Goal: Information Seeking & Learning: Learn about a topic

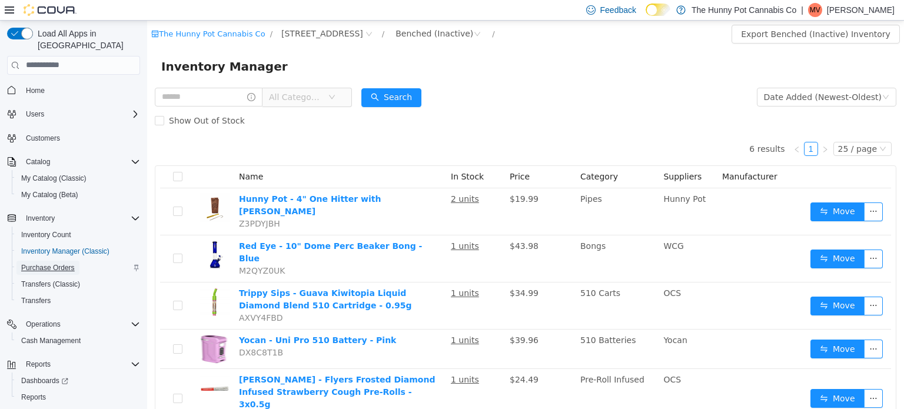
click at [50, 263] on span "Purchase Orders" at bounding box center [48, 267] width 54 height 9
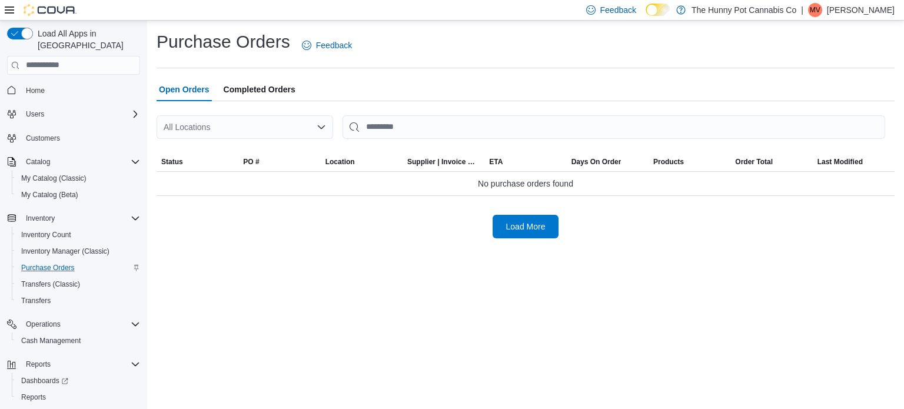
click at [285, 123] on div "All Locations" at bounding box center [245, 127] width 177 height 24
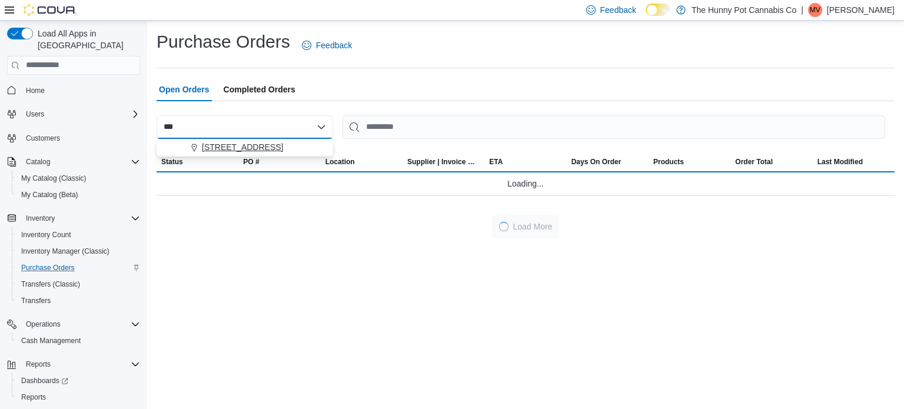
type input "***"
click at [264, 152] on span "334 Wellington Rd" at bounding box center [242, 147] width 81 height 12
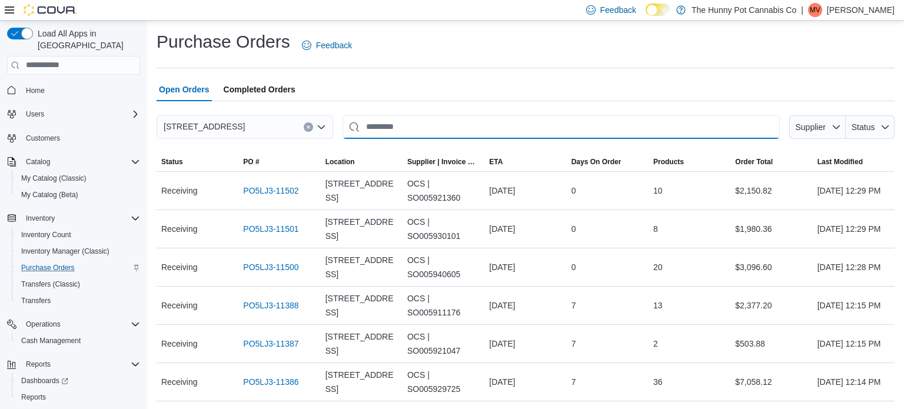
click at [400, 125] on input "This is a search bar. After typing your query, hit enter to filter the results …" at bounding box center [560, 127] width 437 height 24
paste input "**********"
type input "**********"
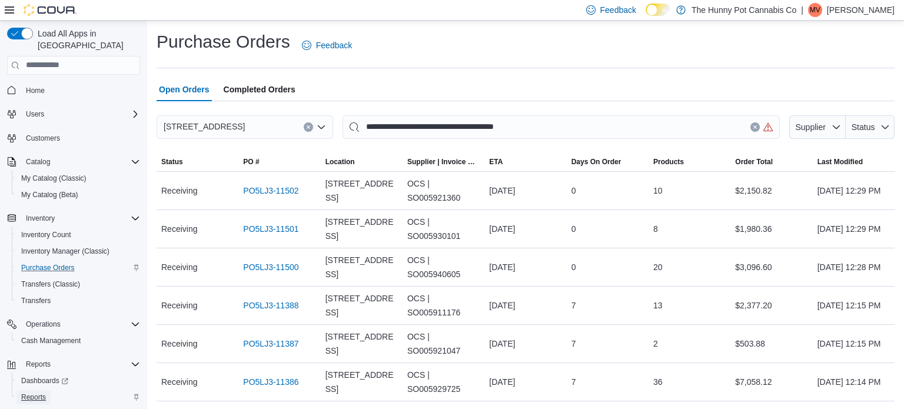
click at [29, 392] on span "Reports" at bounding box center [33, 396] width 25 height 9
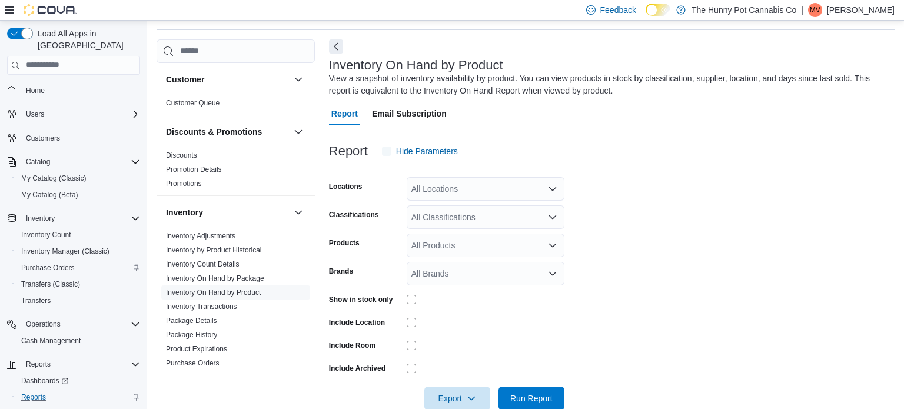
scroll to position [39, 0]
click at [218, 307] on link "Inventory Transactions" at bounding box center [201, 305] width 71 height 8
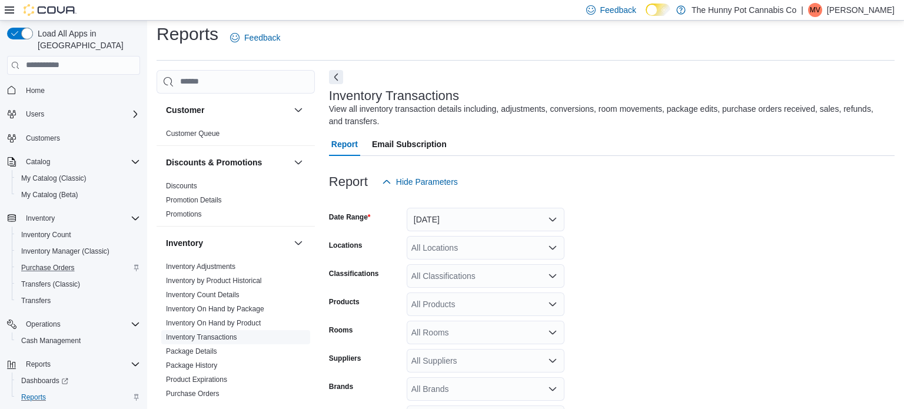
scroll to position [39, 0]
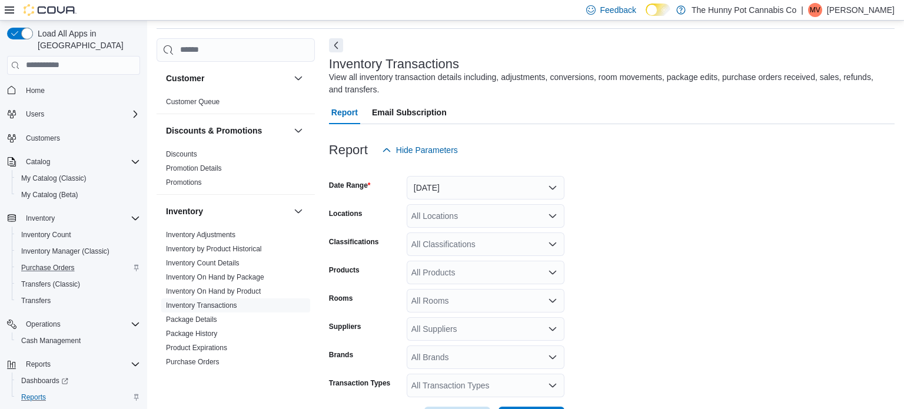
click at [435, 219] on div "All Locations" at bounding box center [486, 216] width 158 height 24
type input "***"
click at [457, 241] on span "334 Wellington Rd" at bounding box center [478, 236] width 81 height 12
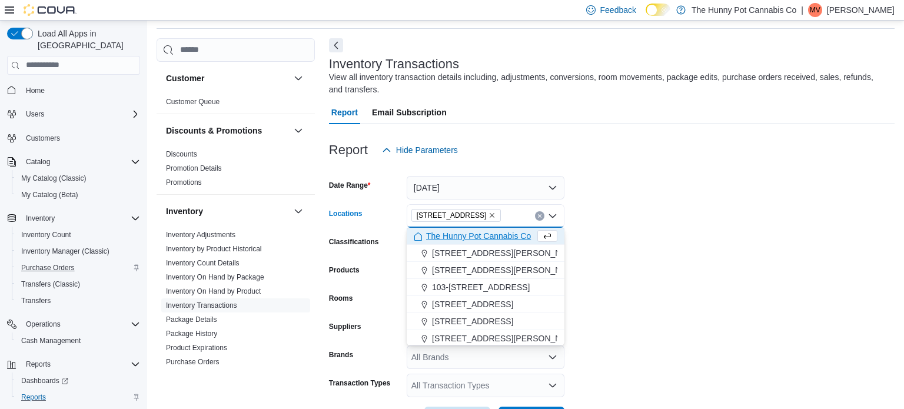
click at [713, 212] on form "Date Range Yesterday Locations 334 Wellington Rd Combo box. Selected. 334 Welli…" at bounding box center [612, 296] width 566 height 268
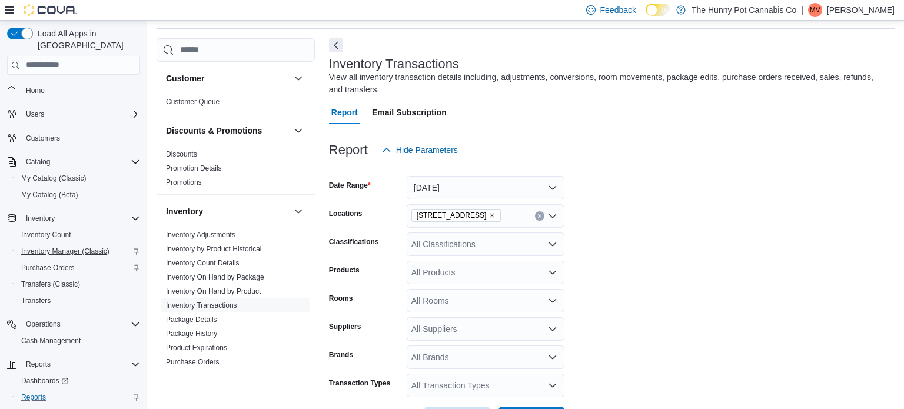
scroll to position [19, 0]
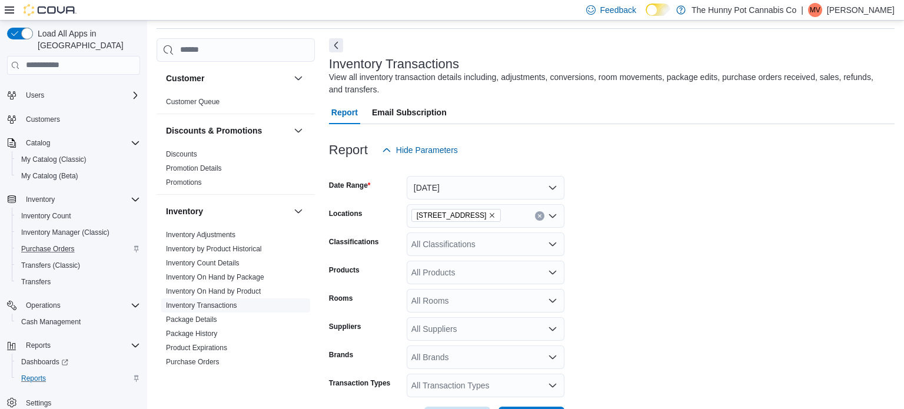
click at [219, 304] on link "Inventory Transactions" at bounding box center [201, 305] width 71 height 8
click at [207, 102] on link "Customer Queue" at bounding box center [193, 102] width 54 height 8
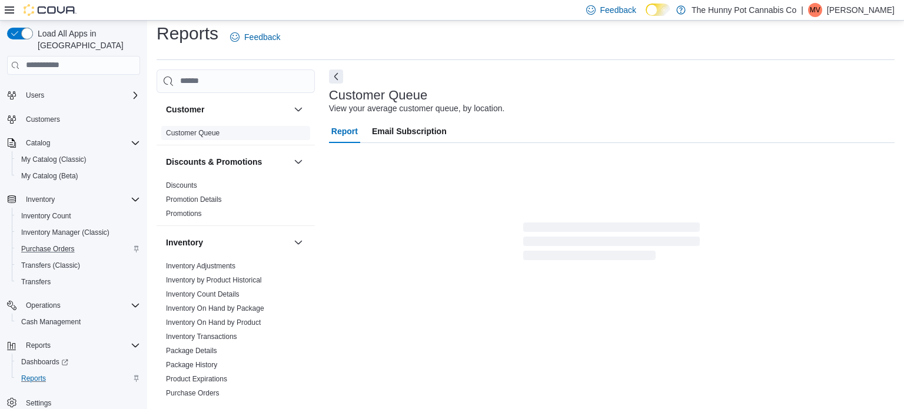
scroll to position [8, 0]
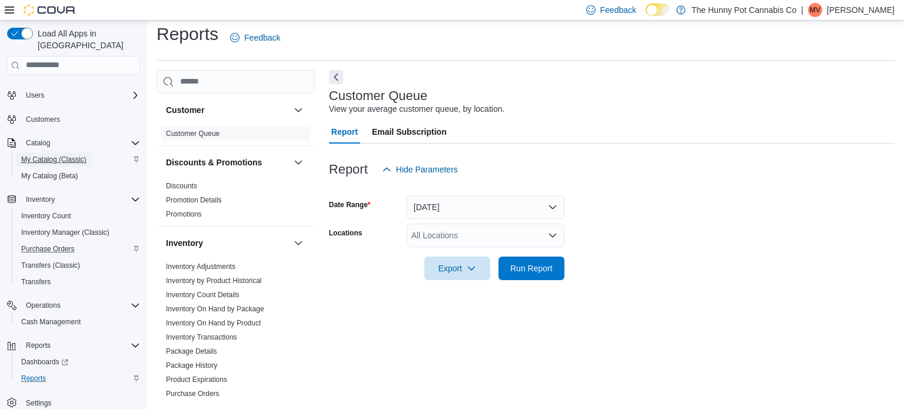
click at [54, 155] on span "My Catalog (Classic)" at bounding box center [53, 159] width 65 height 9
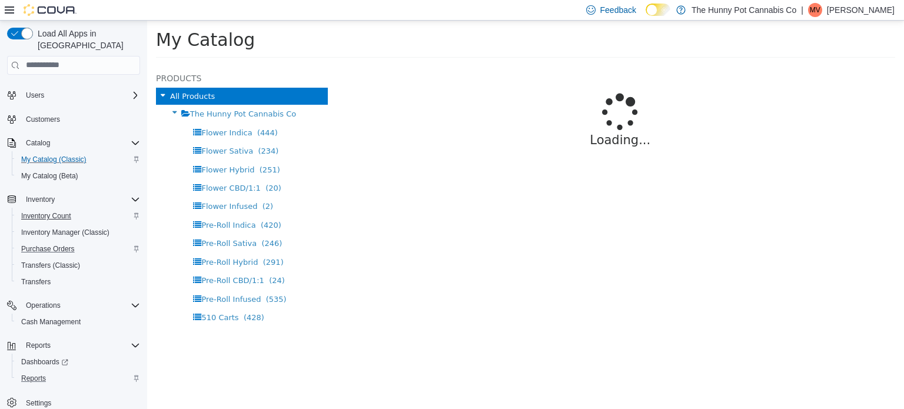
select select "**********"
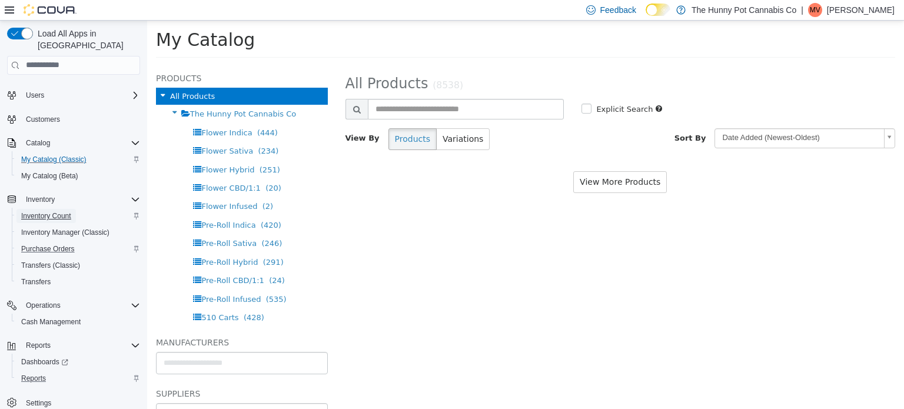
click at [52, 211] on span "Inventory Count" at bounding box center [46, 215] width 50 height 9
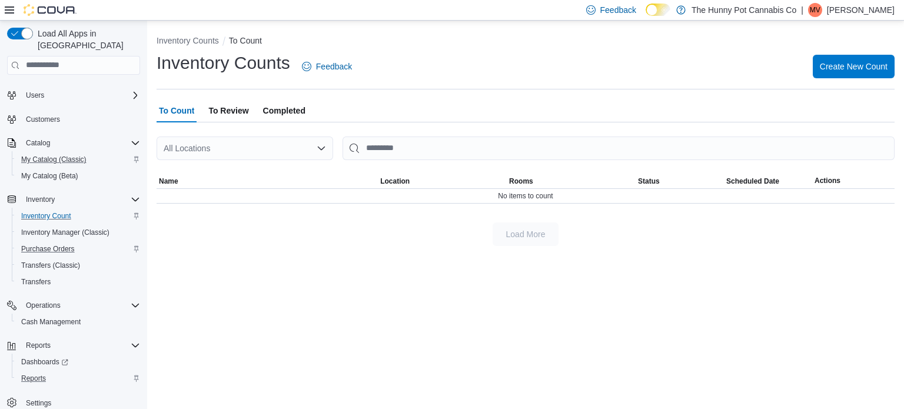
click at [209, 148] on div "All Locations" at bounding box center [245, 149] width 177 height 24
type input "***"
click at [229, 169] on span "334 Wellington Rd" at bounding box center [242, 168] width 81 height 12
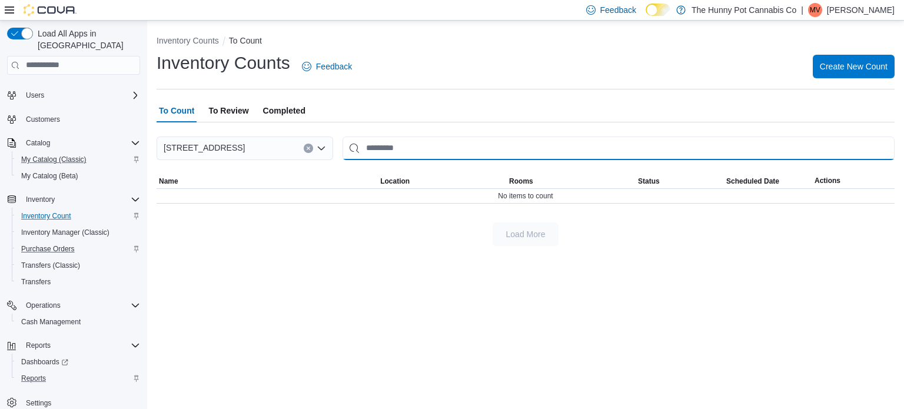
click at [458, 158] on input "This is a search bar. After typing your query, hit enter to filter the results …" at bounding box center [618, 149] width 552 height 24
paste input "**********"
type input "**********"
click at [884, 150] on input "**********" at bounding box center [618, 149] width 552 height 24
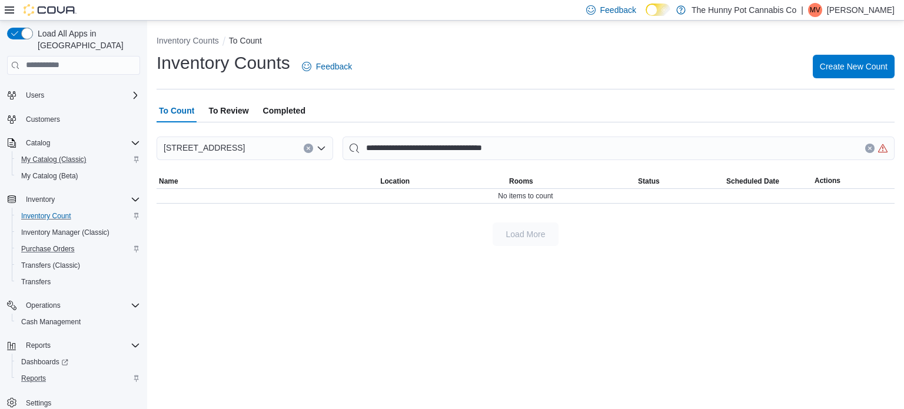
click at [307, 146] on icon "Clear input" at bounding box center [308, 148] width 5 height 5
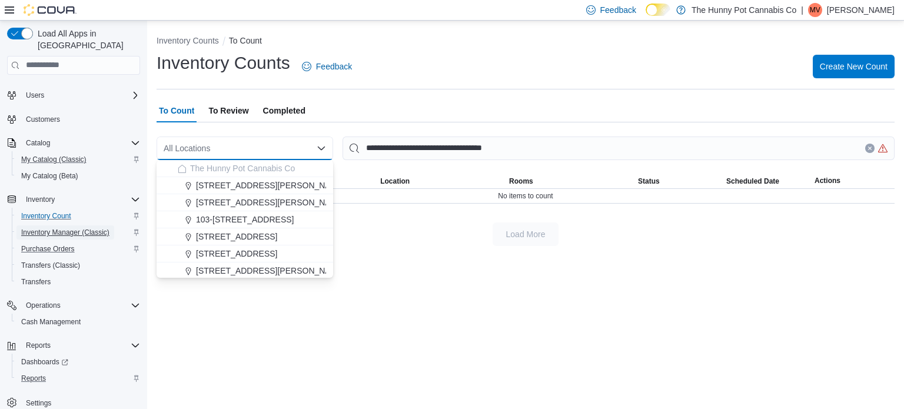
click at [71, 228] on span "Inventory Manager (Classic)" at bounding box center [65, 232] width 88 height 9
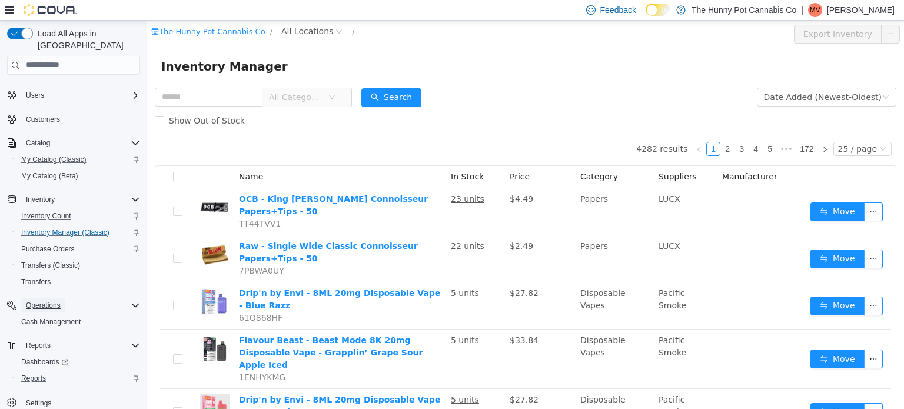
click at [48, 301] on span "Operations" at bounding box center [43, 305] width 35 height 9
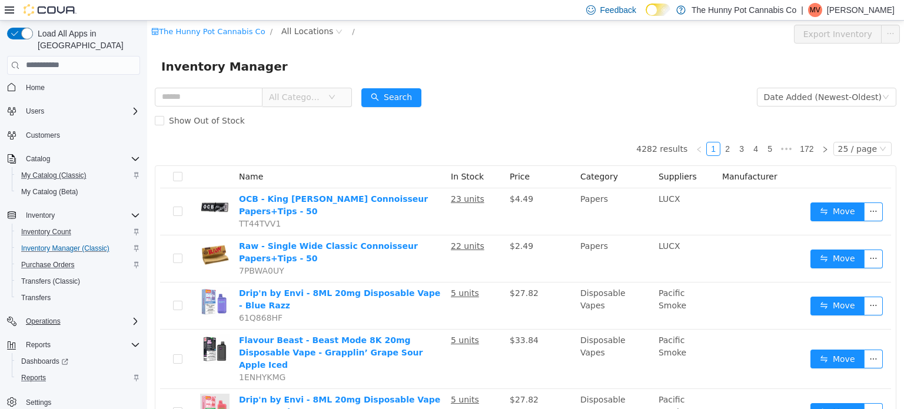
scroll to position [2, 0]
click at [41, 335] on div "Reports Dashboards Reports" at bounding box center [73, 362] width 133 height 54
click at [35, 374] on span "Reports" at bounding box center [33, 378] width 25 height 9
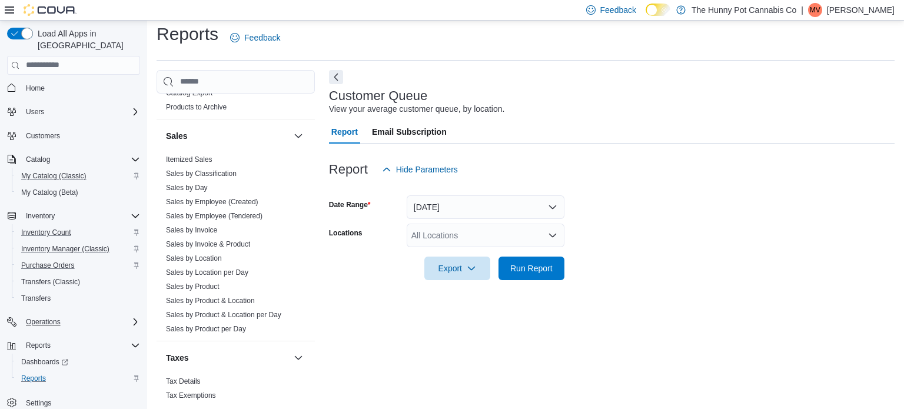
scroll to position [558, 0]
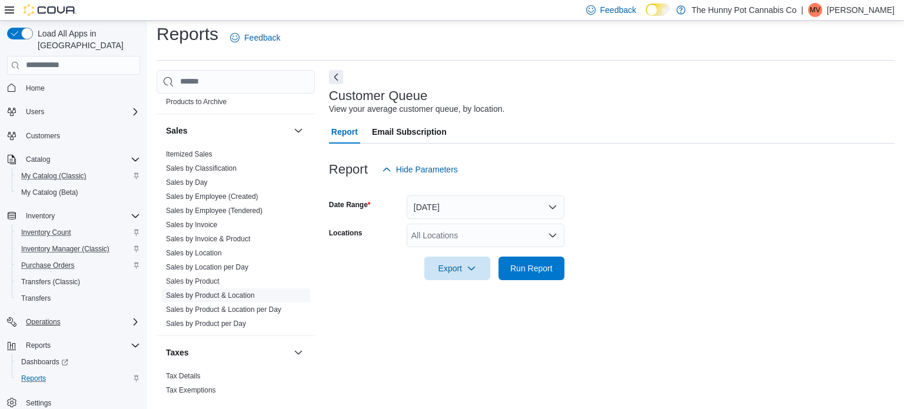
click at [194, 299] on span "Sales by Product & Location" at bounding box center [235, 295] width 149 height 14
click at [200, 295] on link "Sales by Product & Location" at bounding box center [210, 295] width 89 height 8
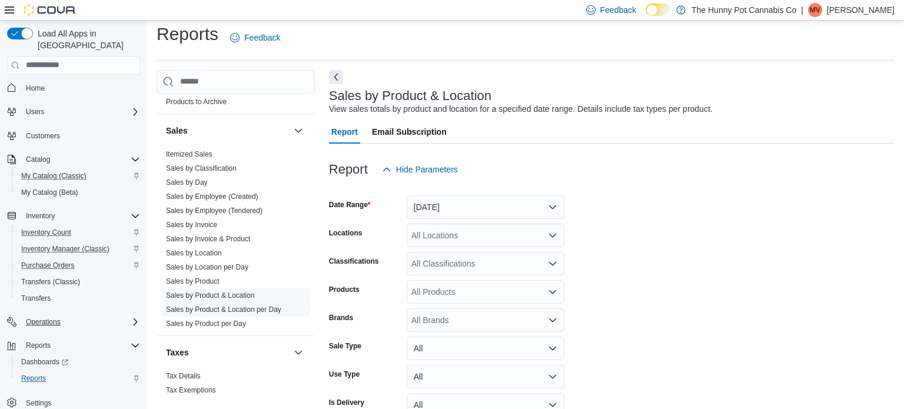
scroll to position [27, 0]
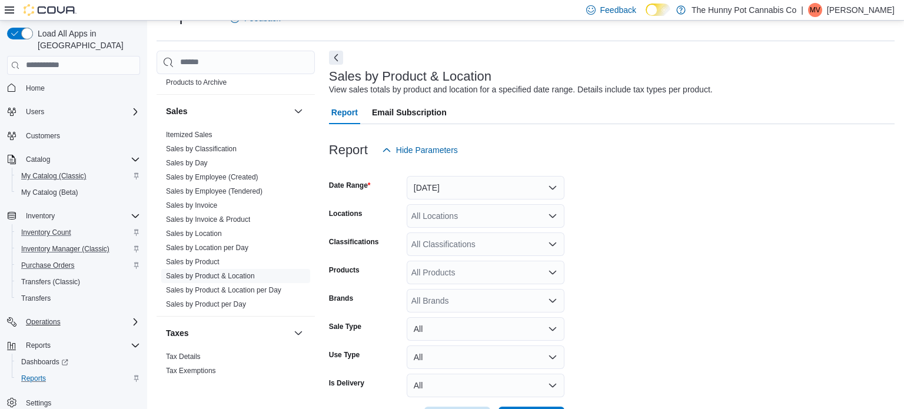
click at [452, 218] on div "All Locations" at bounding box center [486, 216] width 158 height 24
type input "***"
click at [456, 236] on span "334 Wellington Rd" at bounding box center [478, 236] width 81 height 12
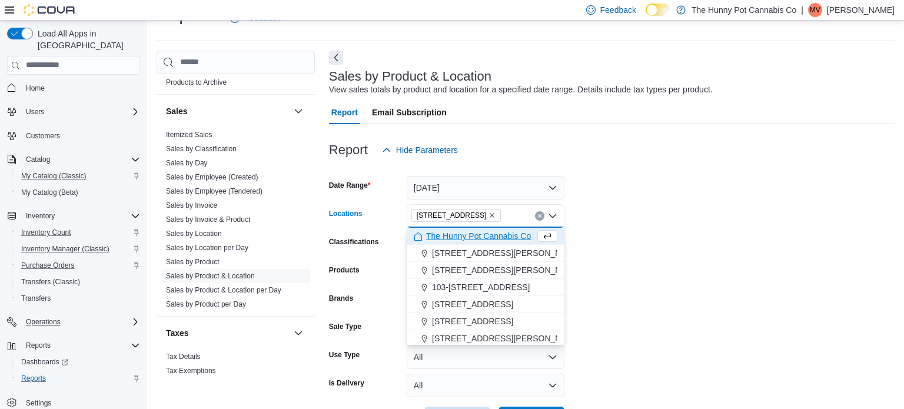
click at [719, 233] on form "Date Range Yesterday Locations 334 Wellington Rd Combo box. Selected. 334 Welli…" at bounding box center [612, 296] width 566 height 268
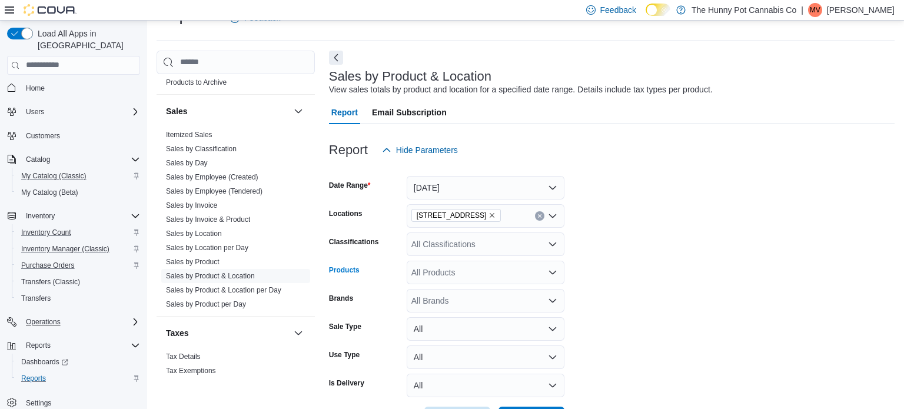
click at [520, 275] on div "All Products" at bounding box center [486, 273] width 158 height 24
paste input "**********"
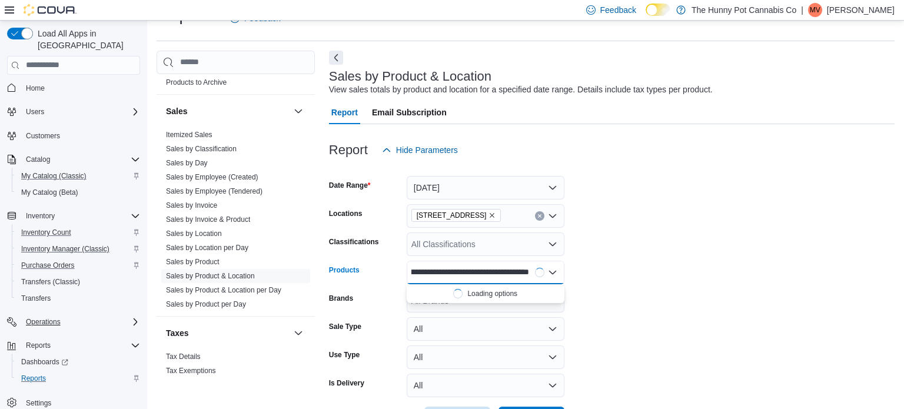
scroll to position [0, 36]
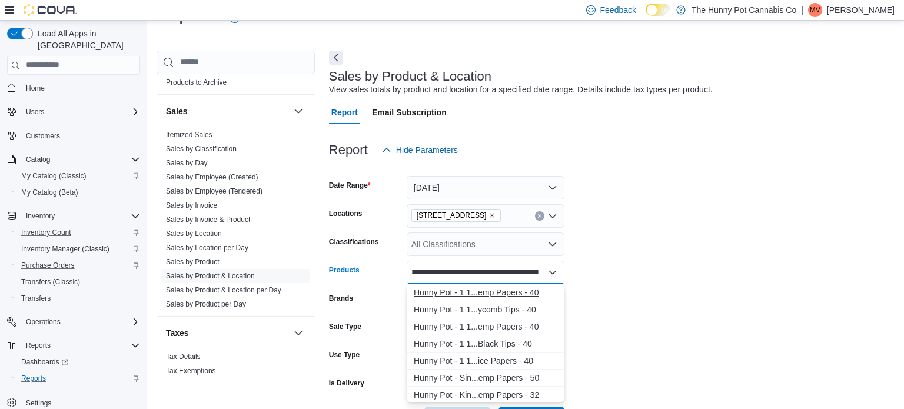
type input "**********"
click at [514, 291] on div "Hunny Pot - 1 1...emp Papers - 40" at bounding box center [486, 293] width 144 height 12
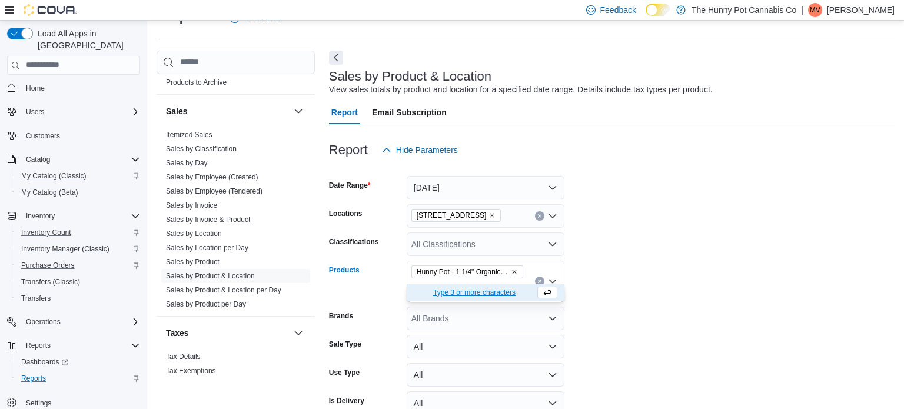
scroll to position [0, 0]
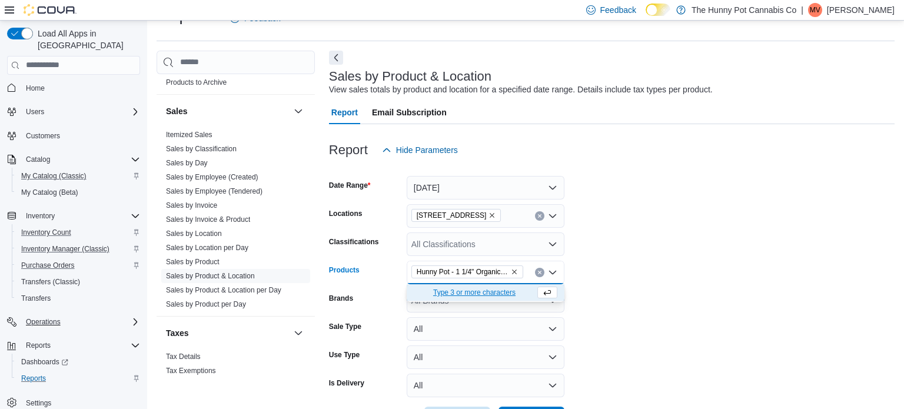
click at [670, 252] on form "Date Range Yesterday Locations 334 Wellington Rd Classifications All Classifica…" at bounding box center [612, 296] width 566 height 268
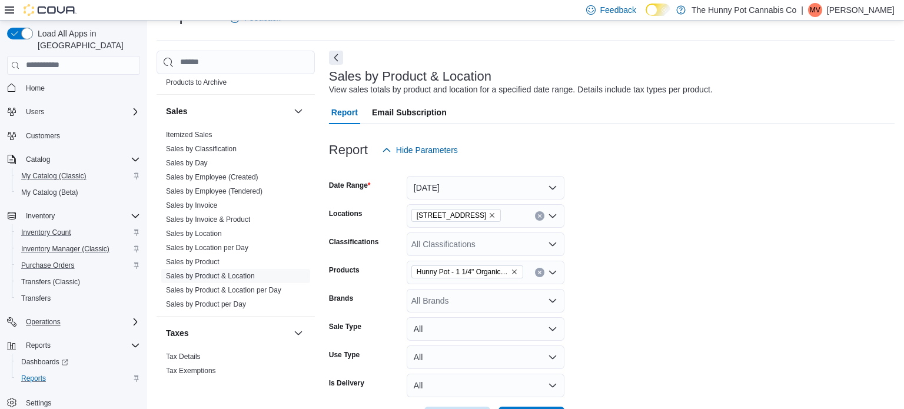
scroll to position [71, 0]
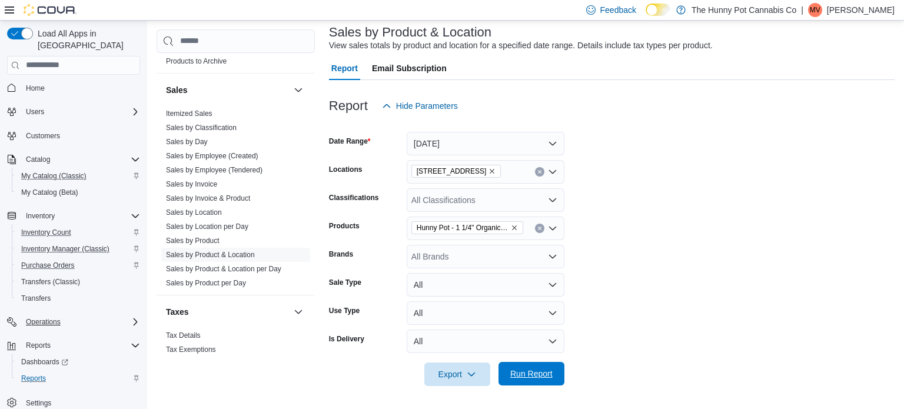
click at [544, 373] on span "Run Report" at bounding box center [531, 374] width 42 height 12
click at [554, 138] on button "Yesterday" at bounding box center [486, 144] width 158 height 24
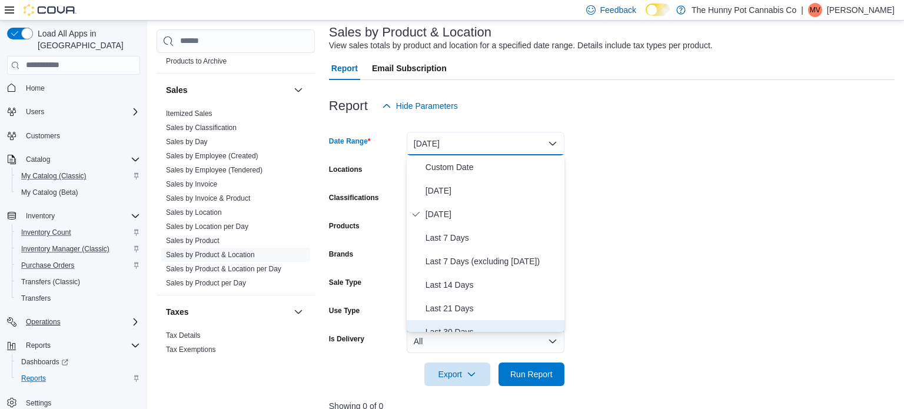
click at [457, 326] on span "Last 30 Days" at bounding box center [492, 332] width 134 height 14
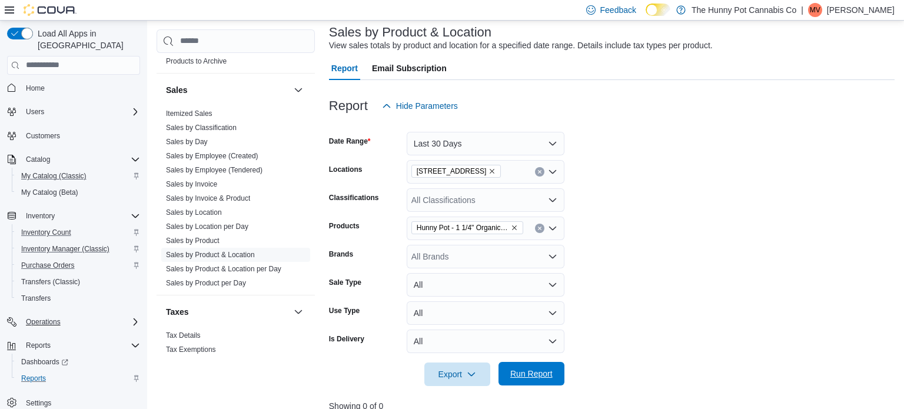
click at [551, 379] on span "Run Report" at bounding box center [531, 374] width 52 height 24
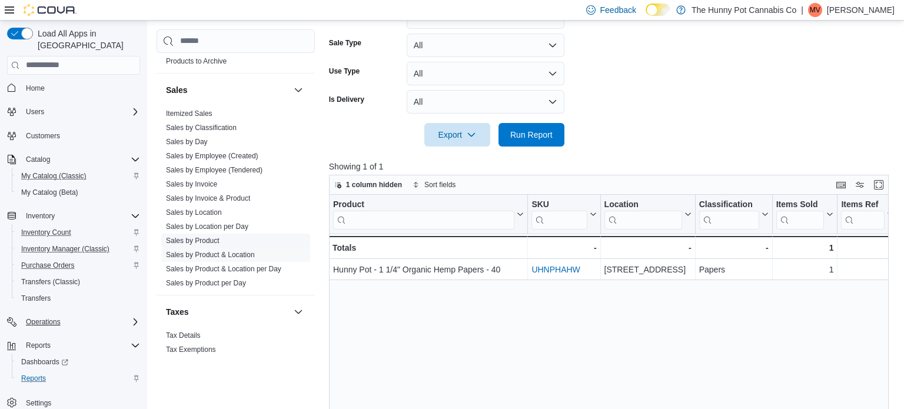
click at [205, 242] on link "Sales by Product" at bounding box center [193, 241] width 54 height 8
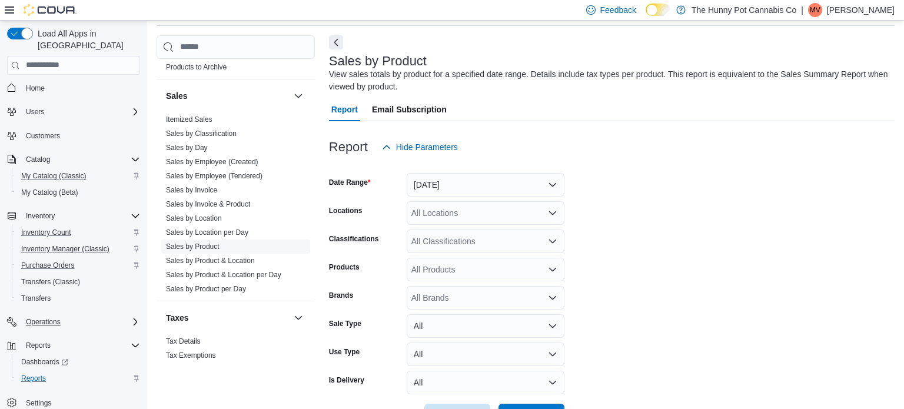
scroll to position [39, 0]
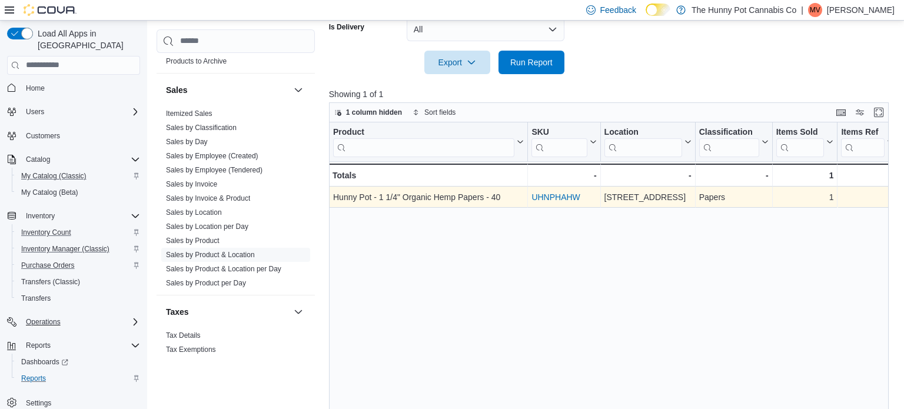
scroll to position [382, 0]
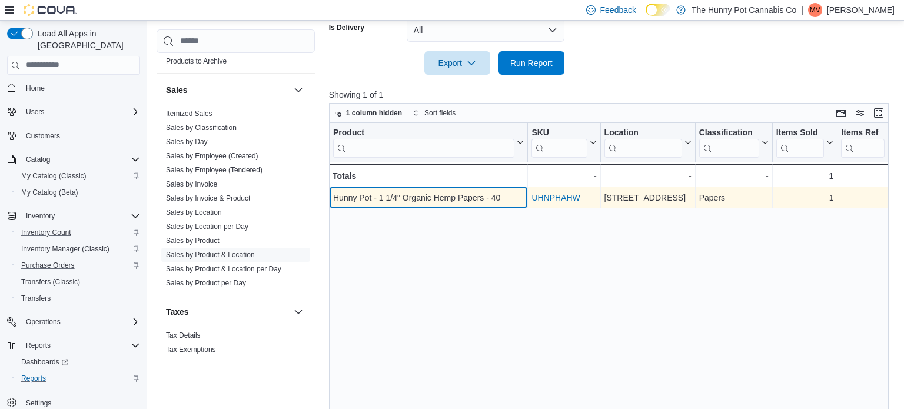
click at [474, 198] on div "Hunny Pot - 1 1/4" Organic Hemp Papers - 40" at bounding box center [428, 198] width 191 height 14
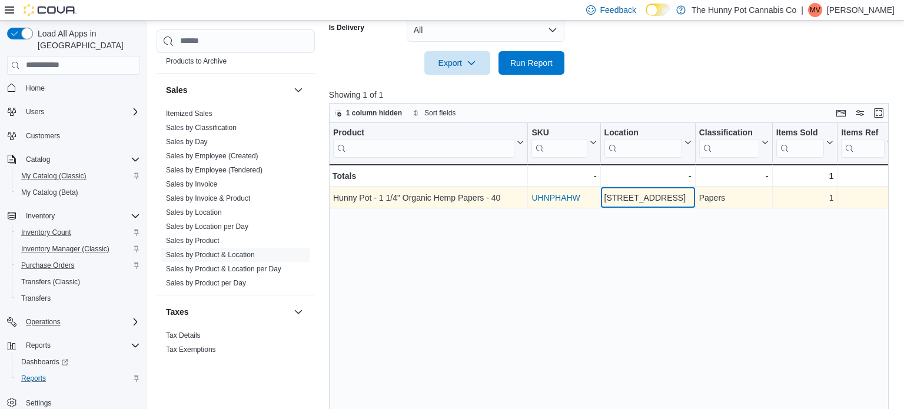
click at [628, 195] on div "334 Wellington Rd" at bounding box center [647, 198] width 87 height 14
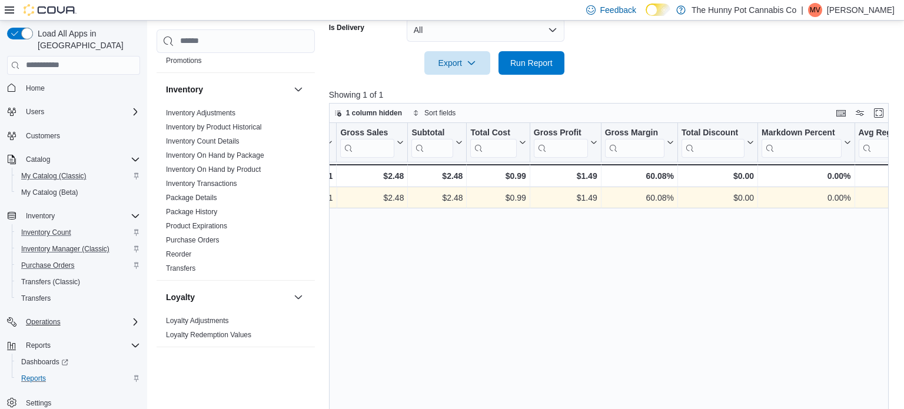
scroll to position [112, 0]
click at [197, 185] on link "Inventory Transactions" at bounding box center [201, 185] width 71 height 8
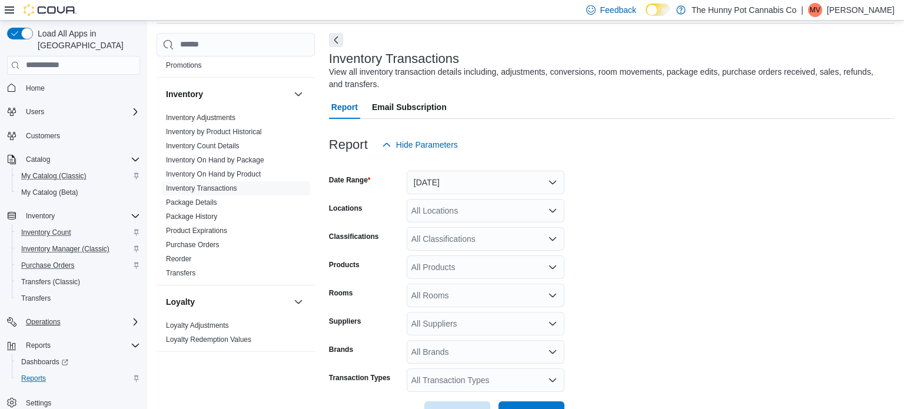
scroll to position [39, 0]
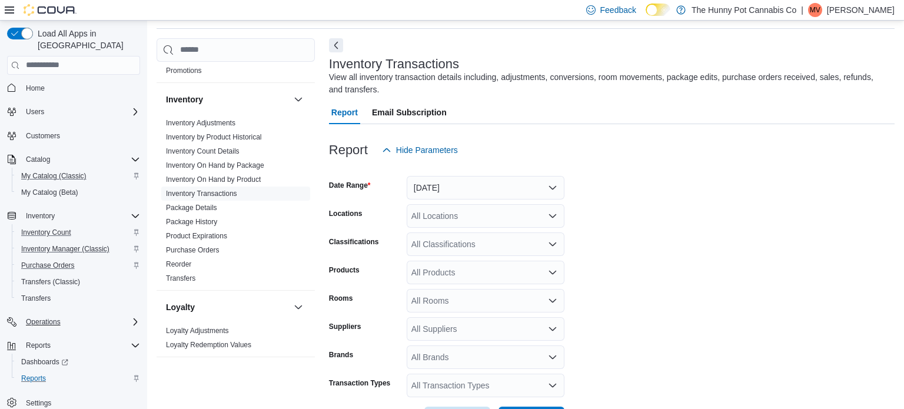
click at [517, 219] on div "All Locations" at bounding box center [486, 216] width 158 height 24
type input "***"
click at [494, 234] on span "334 Wellington Rd" at bounding box center [478, 236] width 81 height 12
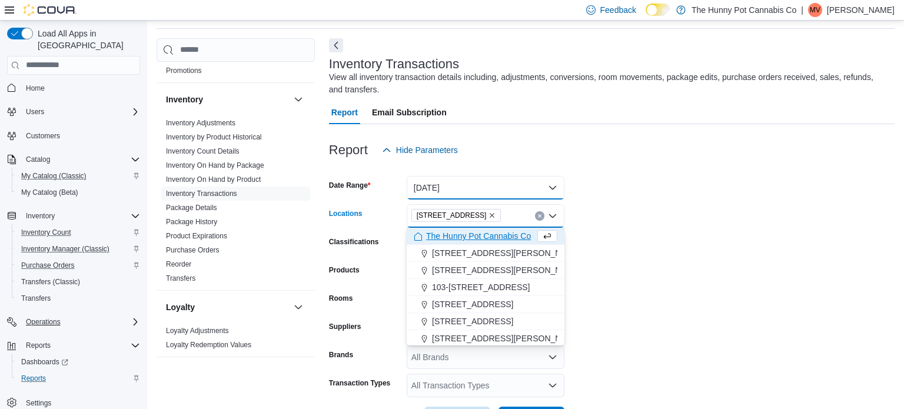
click at [497, 190] on button "Yesterday" at bounding box center [486, 188] width 158 height 24
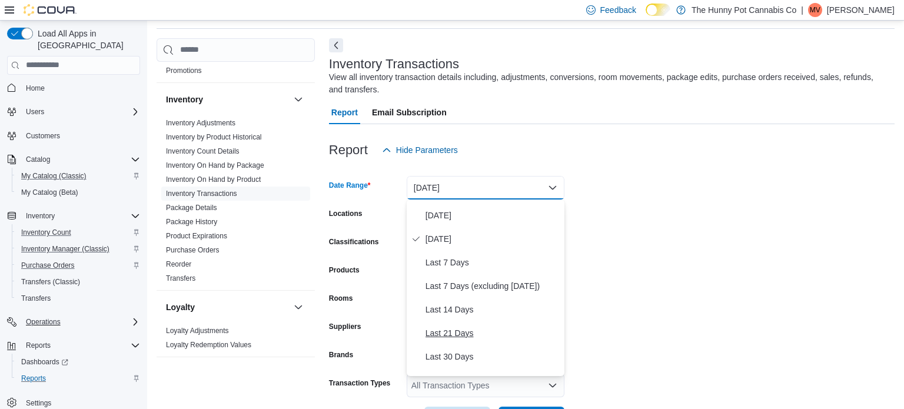
scroll to position [24, 0]
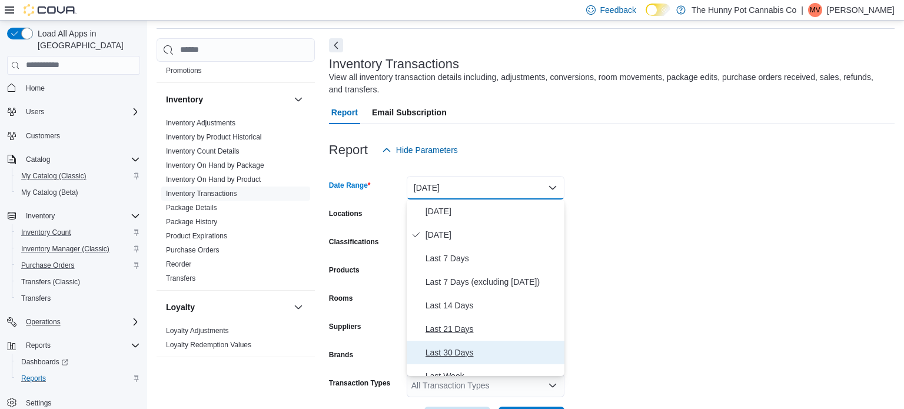
click at [451, 355] on span "Last 30 Days" at bounding box center [492, 352] width 134 height 14
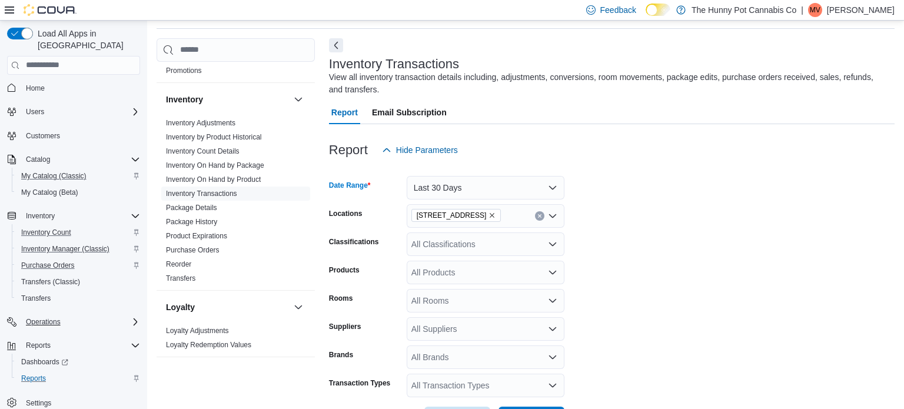
click at [633, 277] on form "Date Range Last 30 Days Locations 334 Wellington Rd Classifications All Classif…" at bounding box center [612, 296] width 566 height 268
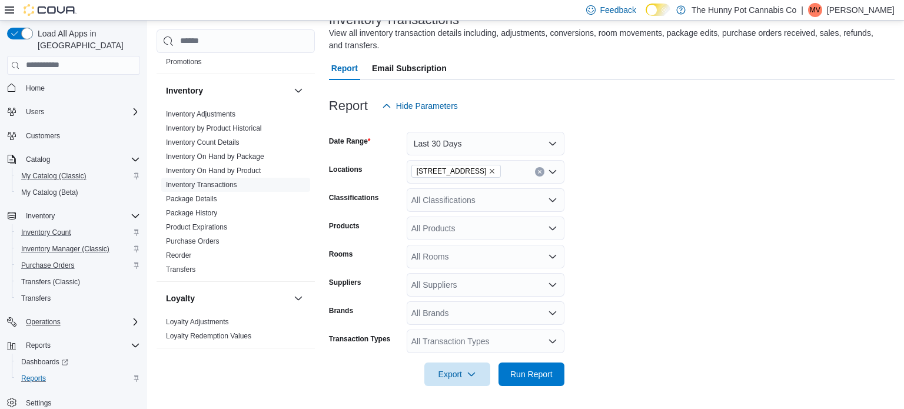
click at [483, 224] on div "All Products" at bounding box center [486, 229] width 158 height 24
paste input "**********"
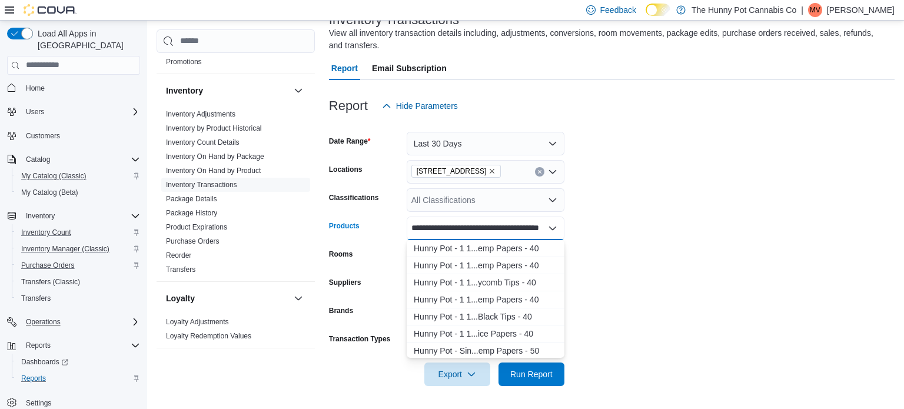
scroll to position [0, 36]
type input "**********"
click at [488, 250] on div "Hunny Pot - 1 1...emp Papers - 40" at bounding box center [486, 248] width 144 height 12
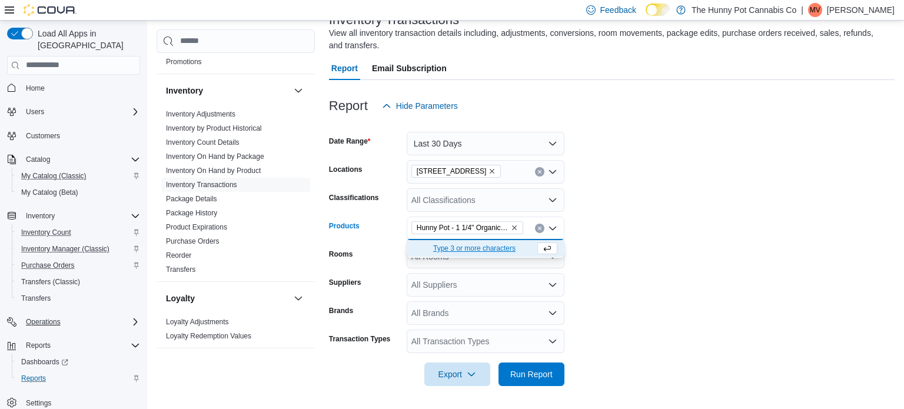
click at [750, 212] on form "Date Range Last 30 Days Locations 334 Wellington Rd Classifications All Classif…" at bounding box center [612, 252] width 566 height 268
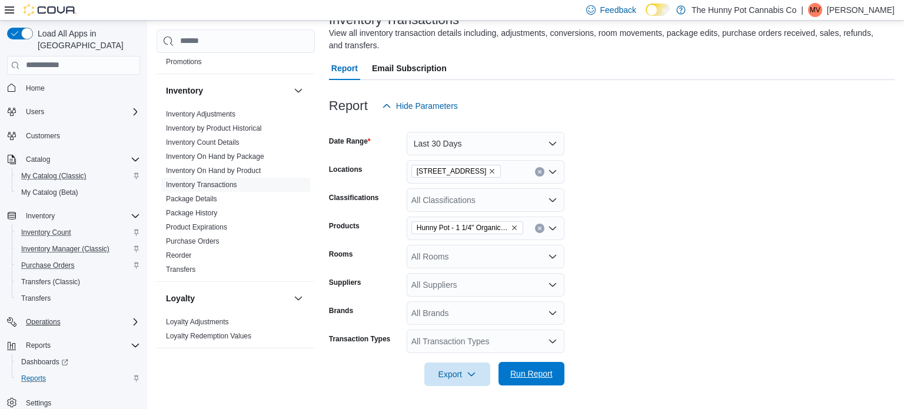
click at [508, 371] on span "Run Report" at bounding box center [531, 374] width 52 height 24
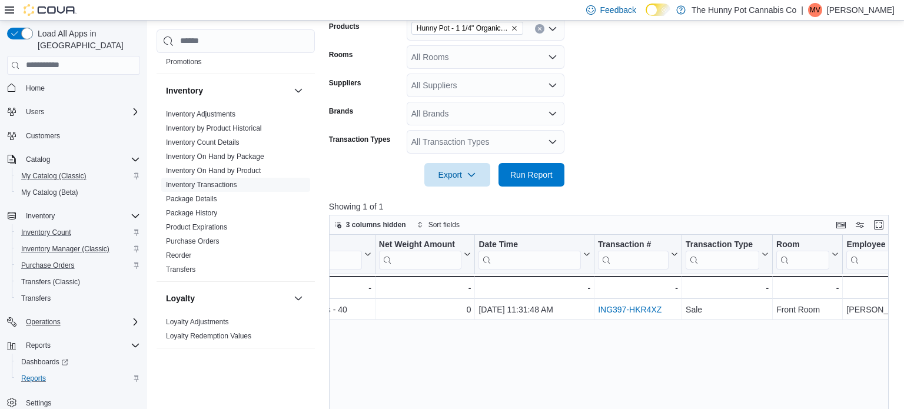
scroll to position [0, 397]
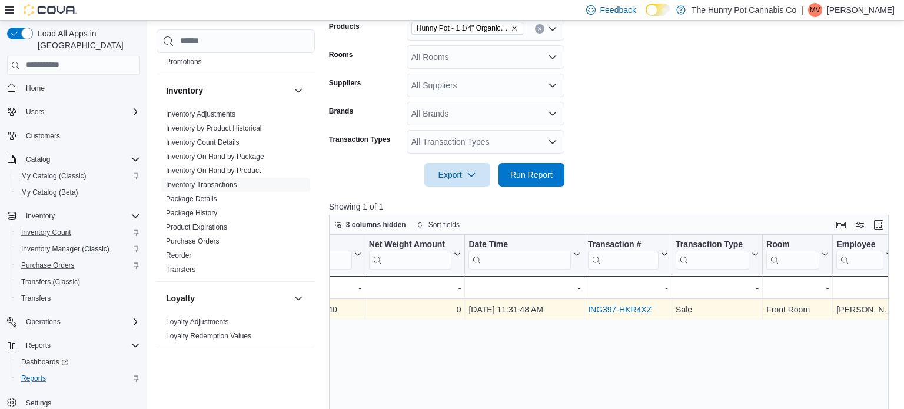
click at [618, 312] on link "ING397-HKR4XZ" at bounding box center [620, 309] width 64 height 9
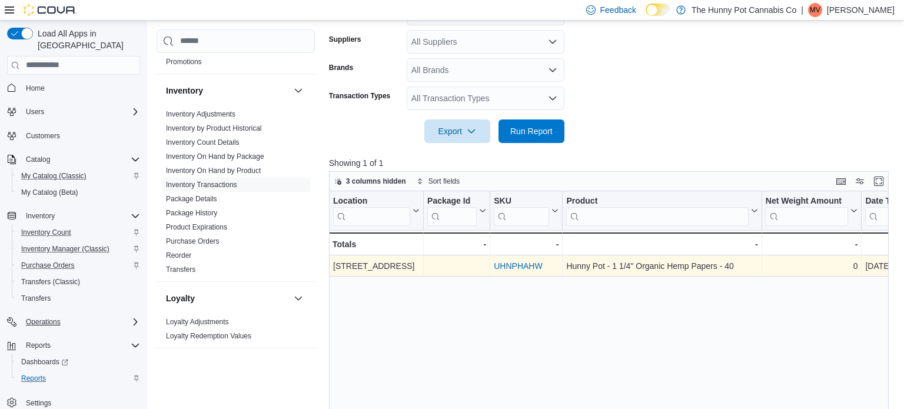
scroll to position [326, 0]
click at [400, 182] on span "3 columns hidden" at bounding box center [376, 181] width 60 height 9
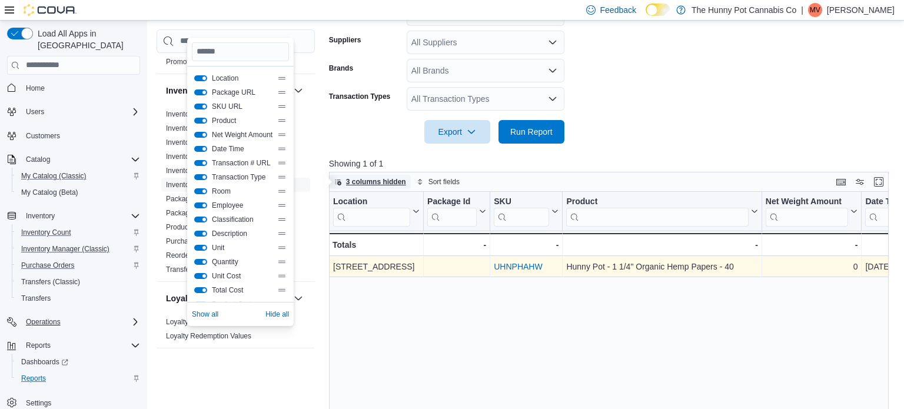
click at [400, 182] on span "3 columns hidden" at bounding box center [376, 181] width 60 height 9
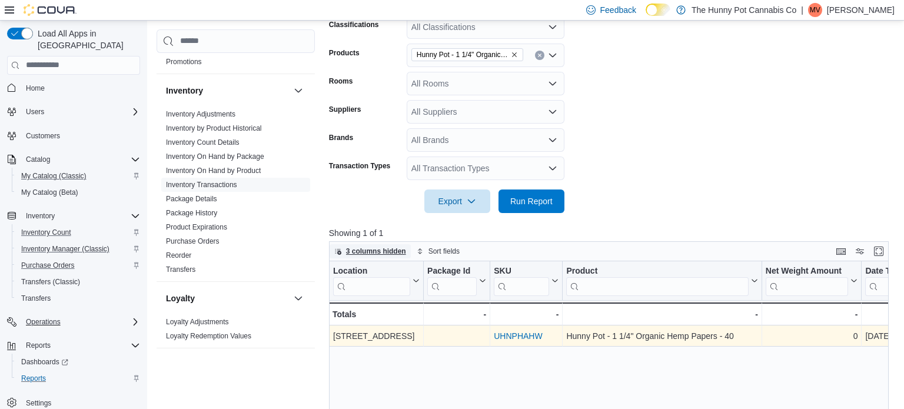
scroll to position [256, 0]
click at [539, 54] on icon "Clear input" at bounding box center [539, 56] width 5 height 5
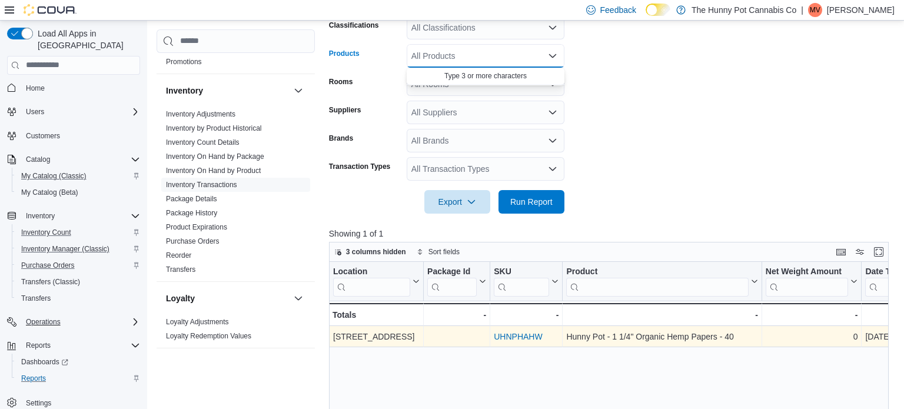
paste input "********"
type input "********"
click at [515, 75] on div "Hunny Pot - 1 1...emp Papers - 40" at bounding box center [486, 76] width 144 height 12
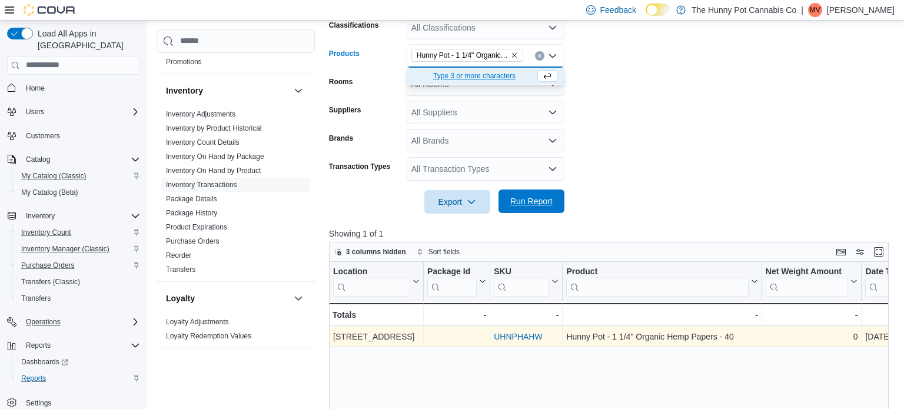
click at [533, 203] on span "Run Report" at bounding box center [531, 201] width 42 height 12
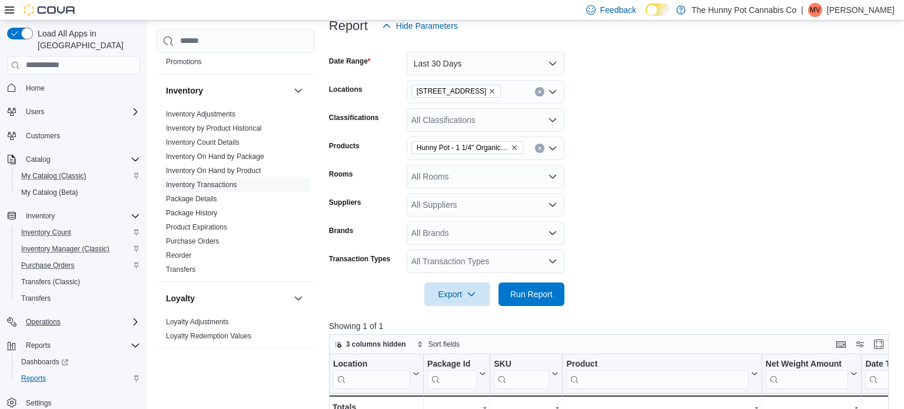
scroll to position [162, 0]
click at [530, 148] on div "Hunny Pot - 1 1/4" Organic Hemp Papers - 40" at bounding box center [486, 150] width 158 height 24
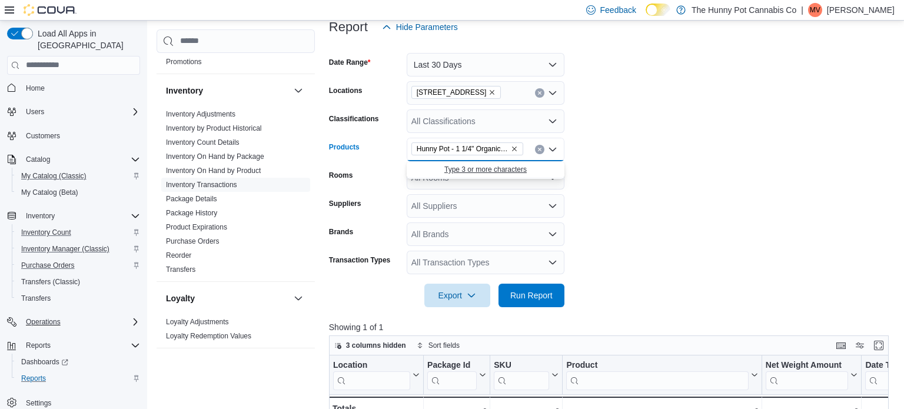
paste input "********"
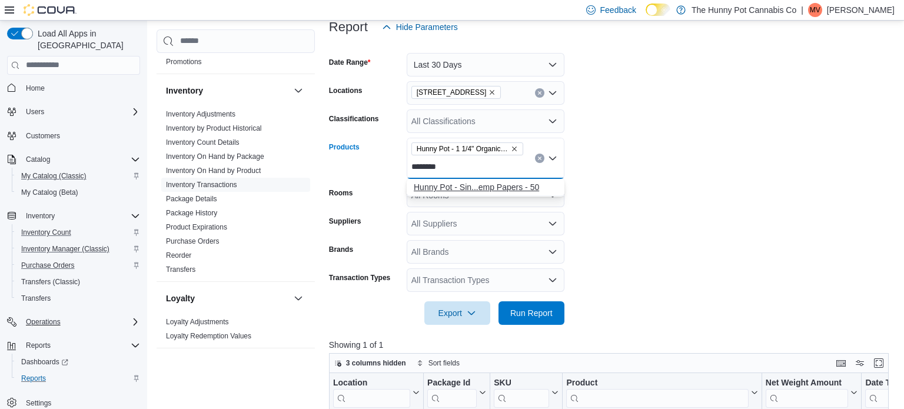
type input "********"
click at [501, 182] on div "Hunny Pot - Sin...emp Papers - 50" at bounding box center [486, 187] width 144 height 12
click at [521, 311] on span "Run Report" at bounding box center [531, 313] width 42 height 12
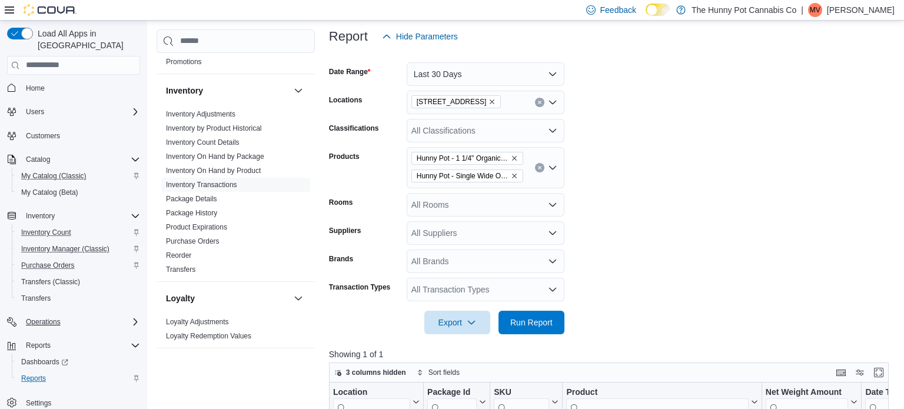
scroll to position [155, 0]
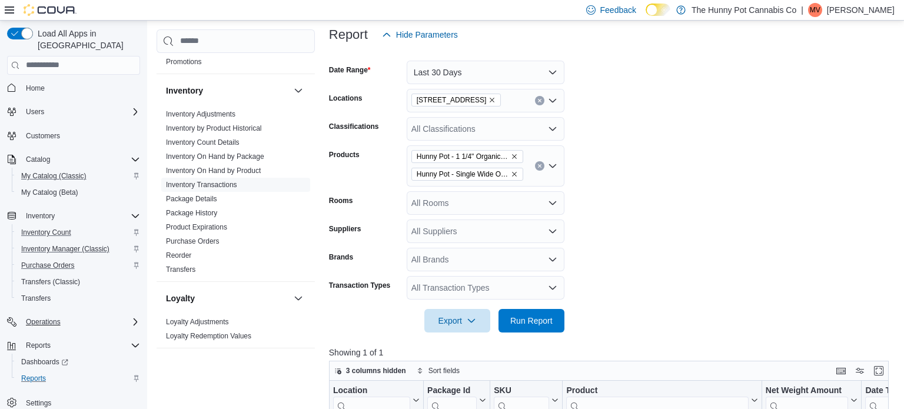
click at [447, 292] on div "All Transaction Types" at bounding box center [486, 288] width 158 height 24
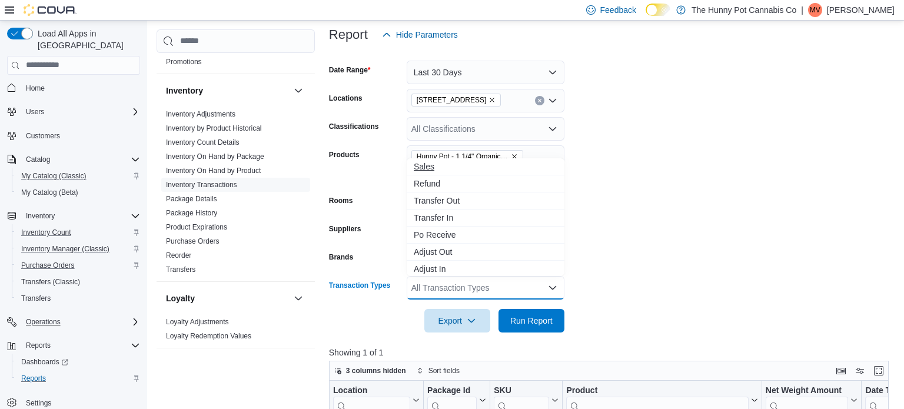
click at [437, 168] on span "Sales" at bounding box center [486, 167] width 144 height 12
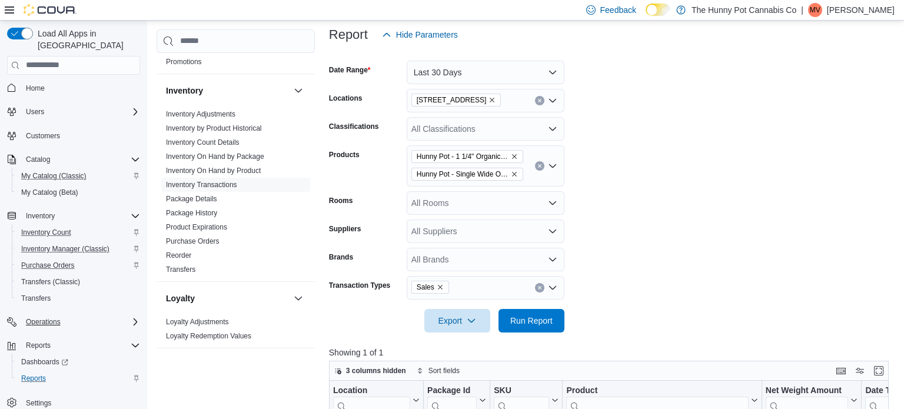
click at [533, 333] on div at bounding box center [612, 339] width 566 height 14
click at [532, 310] on span "Run Report" at bounding box center [531, 320] width 52 height 24
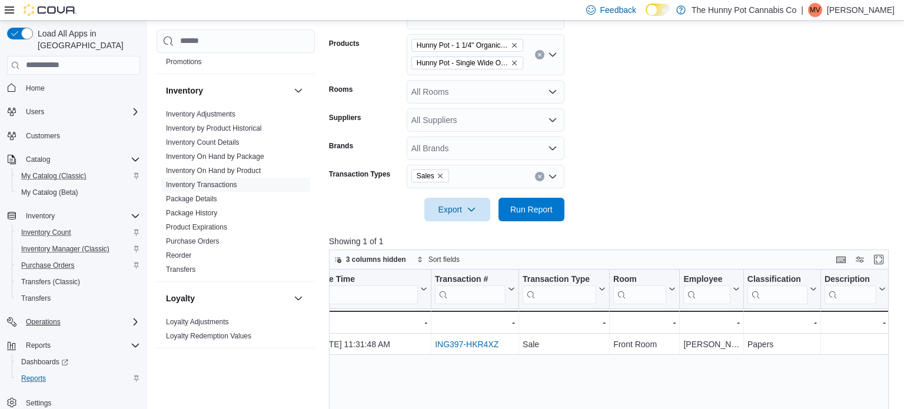
scroll to position [0, 550]
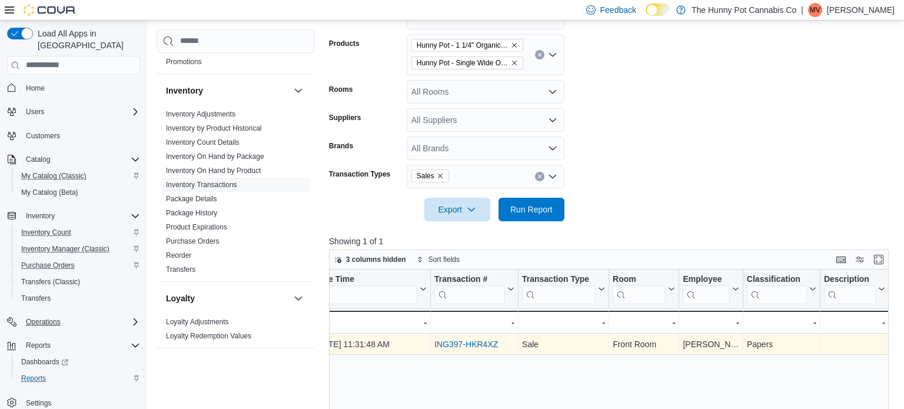
click at [480, 344] on link "ING397-HKR4XZ" at bounding box center [466, 344] width 64 height 9
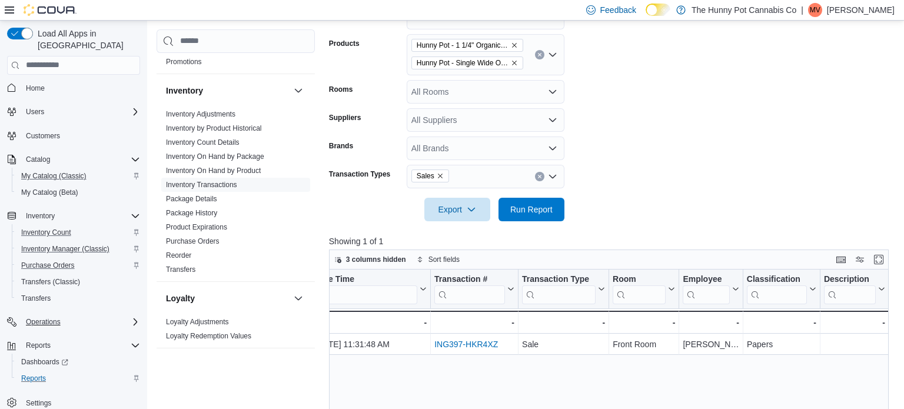
click at [513, 45] on icon "button" at bounding box center [514, 45] width 7 height 7
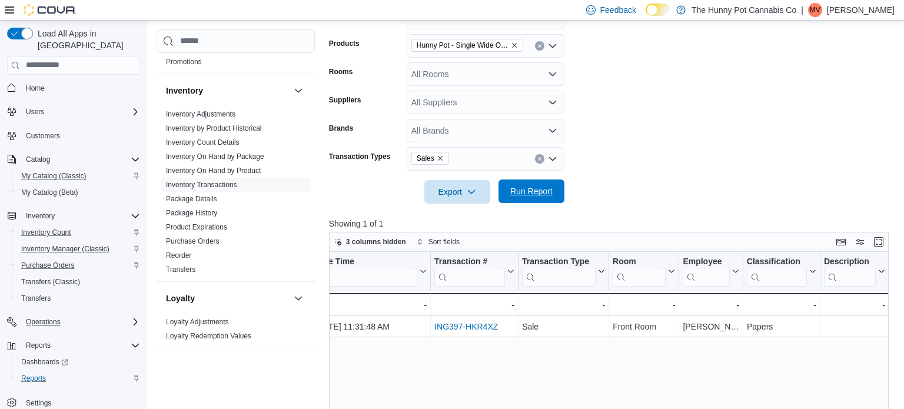
click at [538, 192] on span "Run Report" at bounding box center [531, 191] width 42 height 12
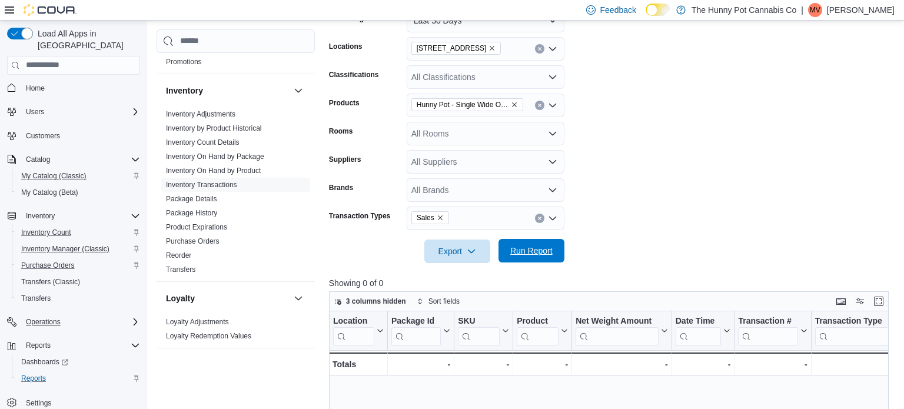
scroll to position [203, 0]
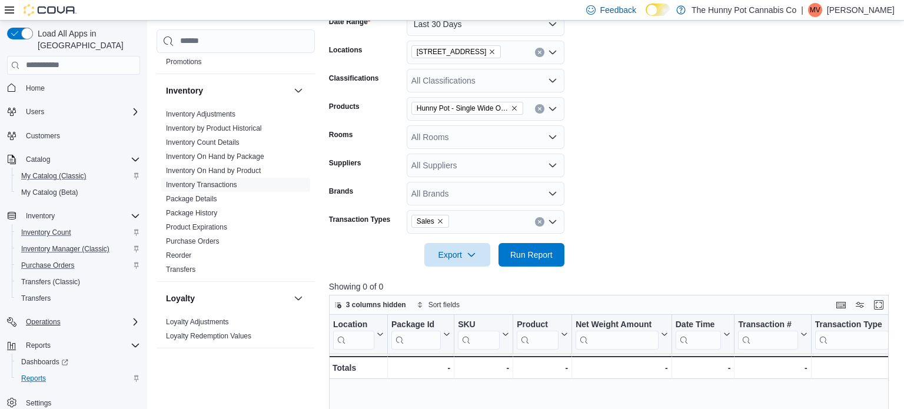
click at [538, 107] on icon "Clear input" at bounding box center [539, 108] width 3 height 3
click at [497, 105] on div "All Products Combo box. Selected. Combo box input. All Products. Type some text…" at bounding box center [486, 109] width 158 height 24
paste input "**********"
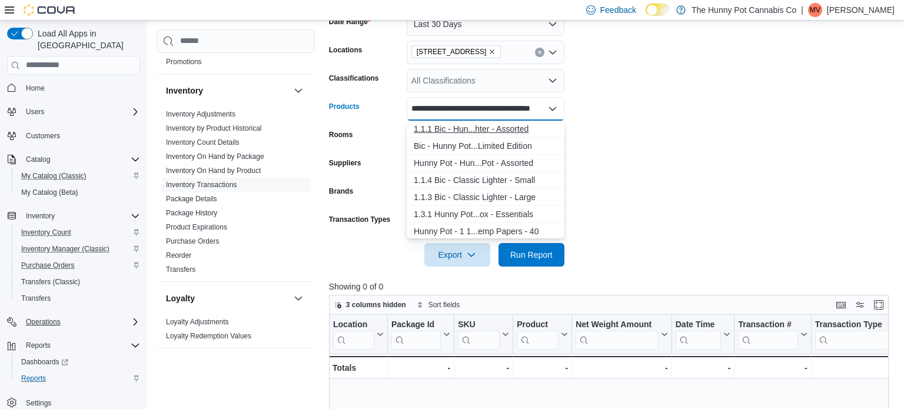
type input "**********"
click at [474, 128] on div "1.1.1 Bic - Hun...hter - Assorted" at bounding box center [486, 129] width 144 height 12
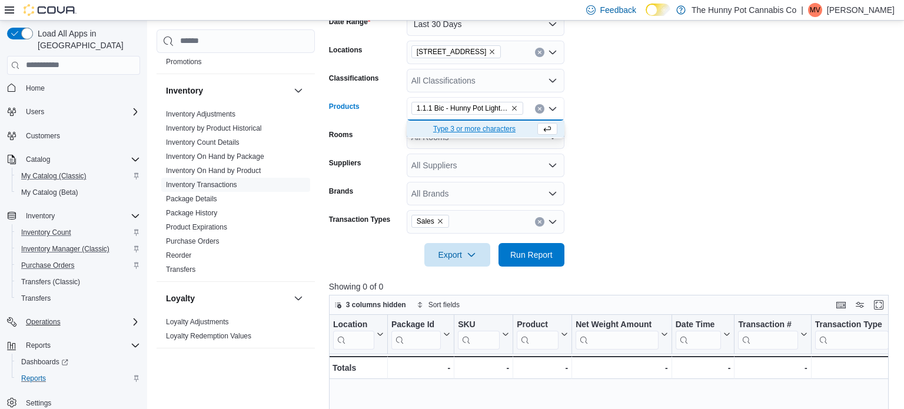
click at [710, 235] on div at bounding box center [612, 238] width 566 height 9
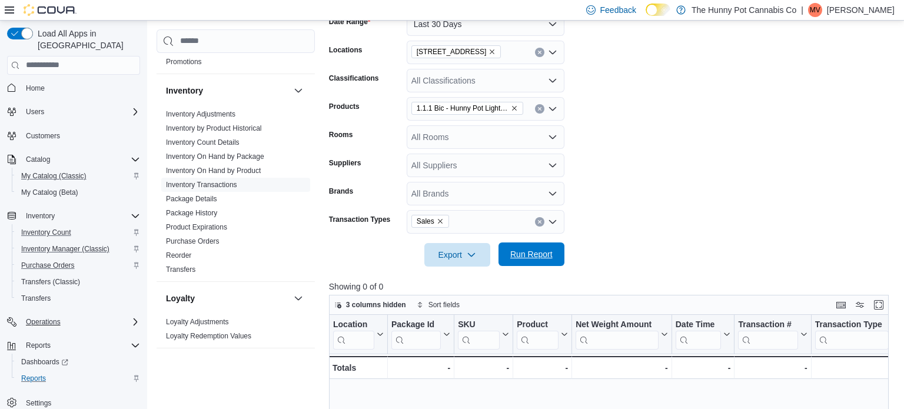
click at [552, 252] on span "Run Report" at bounding box center [531, 254] width 42 height 12
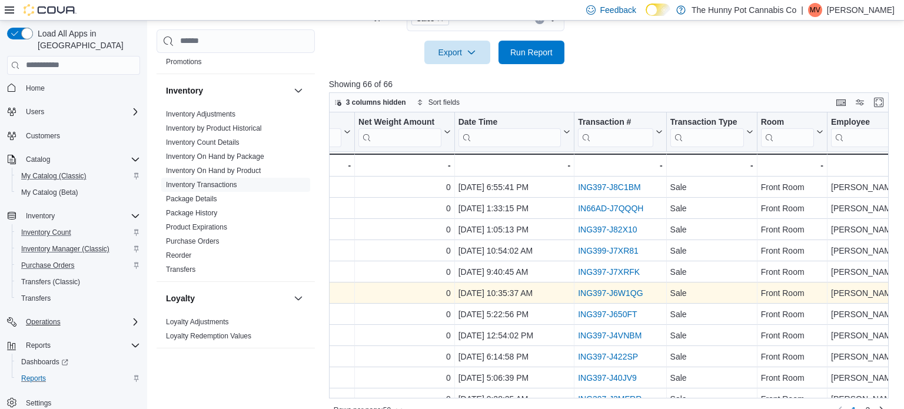
scroll to position [0, 371]
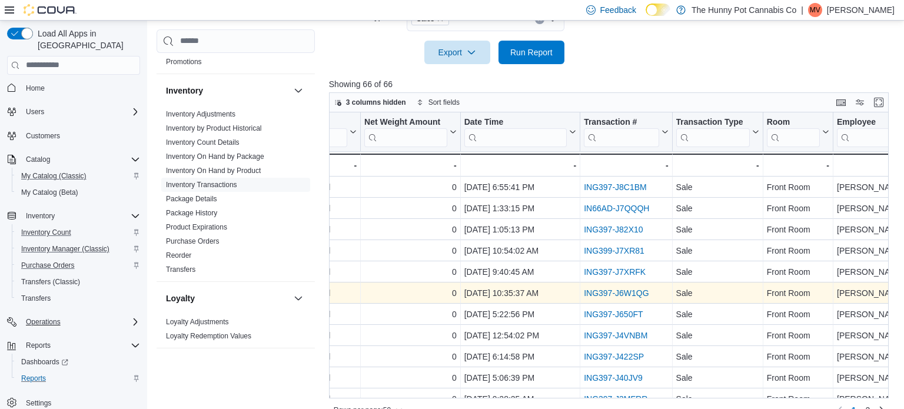
click at [608, 294] on link "ING397-J6W1QG" at bounding box center [616, 292] width 65 height 9
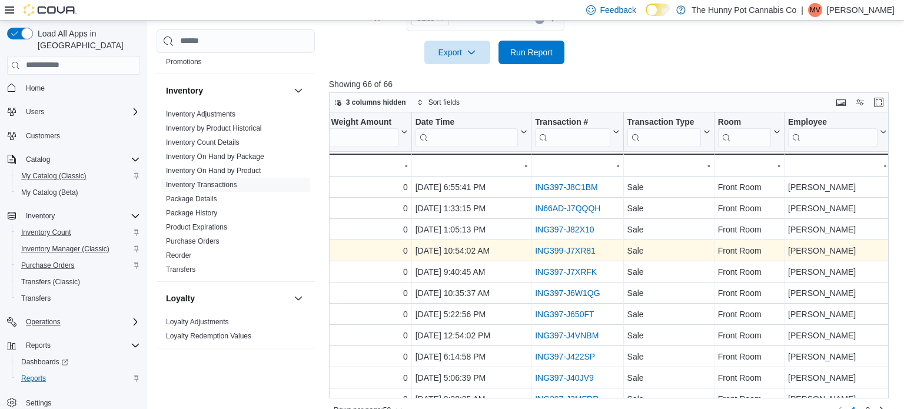
scroll to position [0, 420]
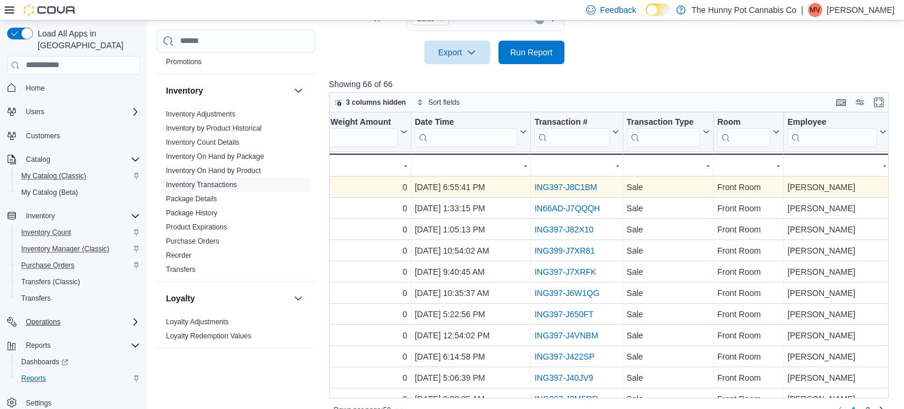
click at [561, 189] on link "ING397-J8C1BM" at bounding box center [565, 186] width 63 height 9
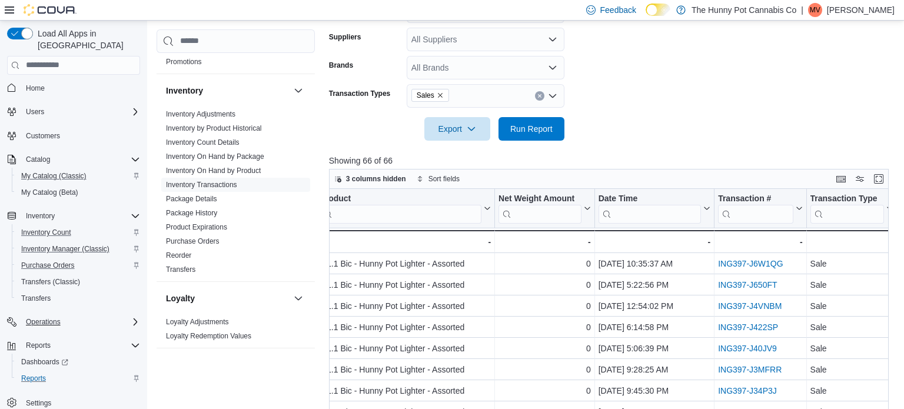
scroll to position [108, 237]
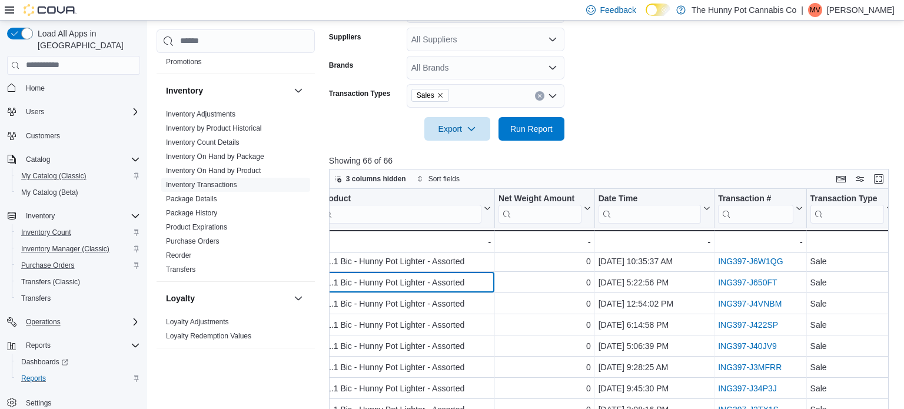
click at [474, 275] on div "1.1.1 Bic - Hunny Pot Lighter - Assorted" at bounding box center [405, 282] width 171 height 14
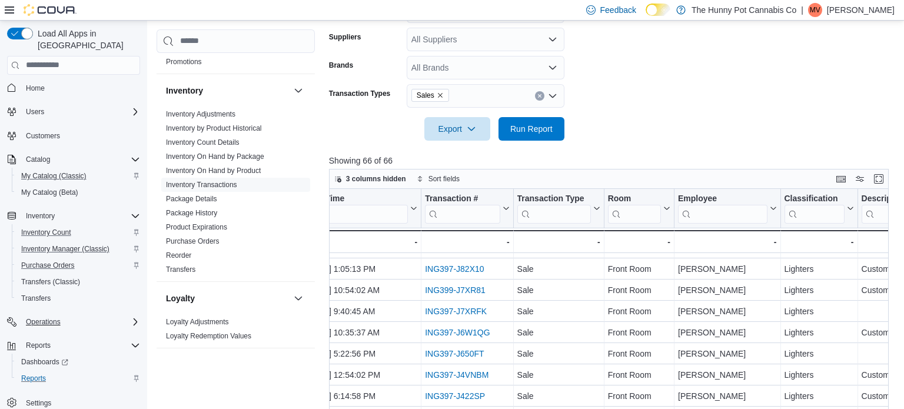
scroll to position [37, 538]
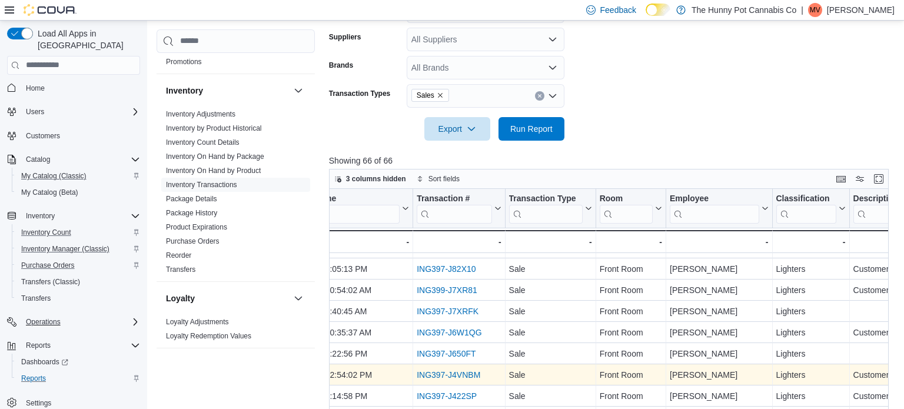
click at [433, 374] on link "ING397-J4VNBM" at bounding box center [449, 374] width 64 height 9
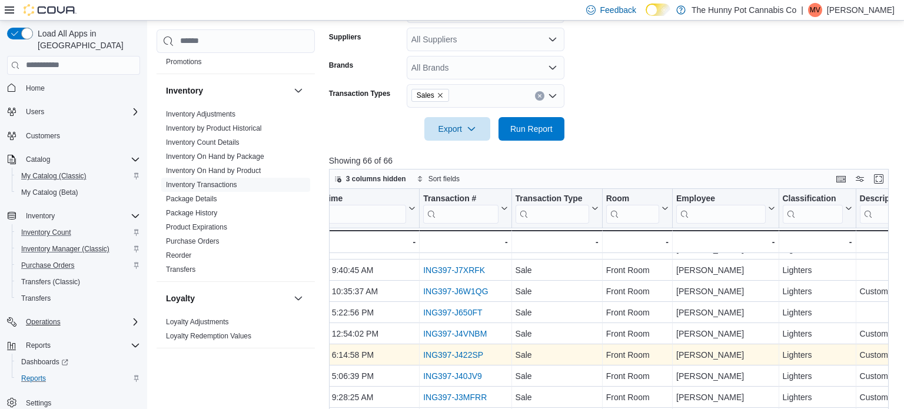
scroll to position [76, 451]
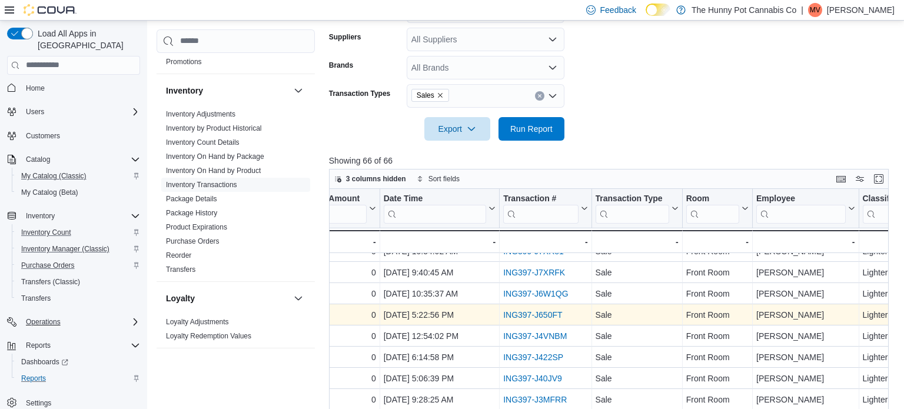
click at [515, 315] on link "ING397-J650FT" at bounding box center [532, 314] width 59 height 9
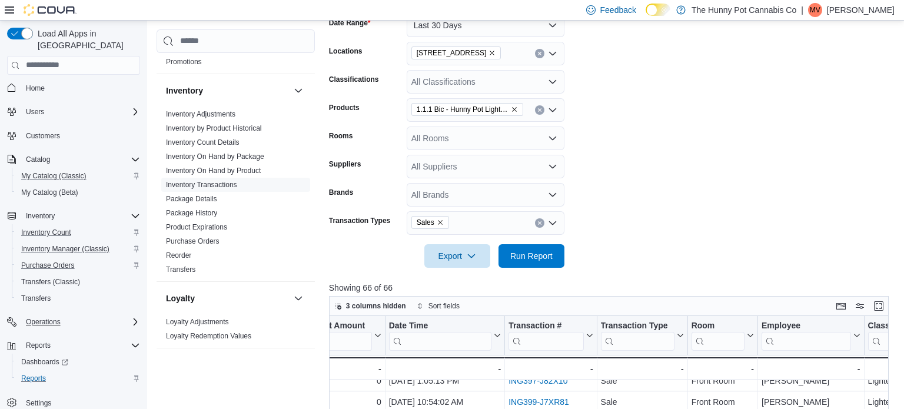
scroll to position [197, 0]
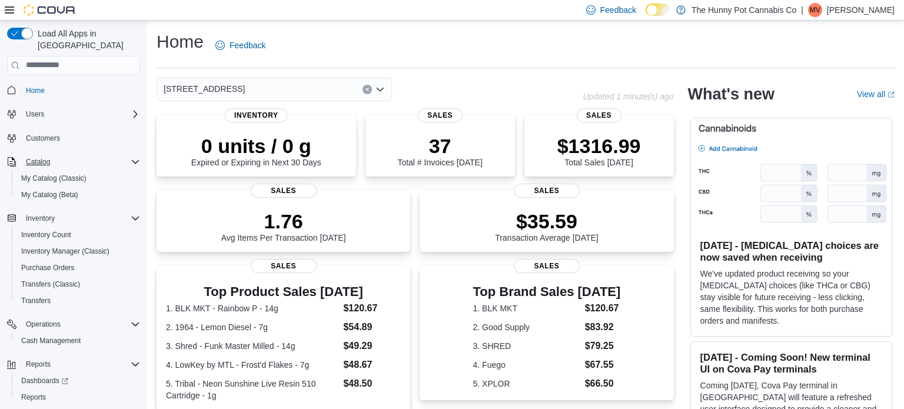
scroll to position [19, 0]
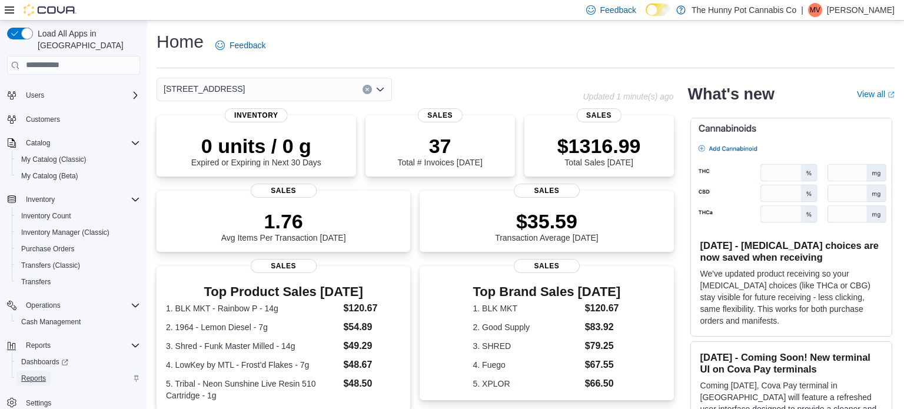
click at [34, 374] on span "Reports" at bounding box center [33, 378] width 25 height 9
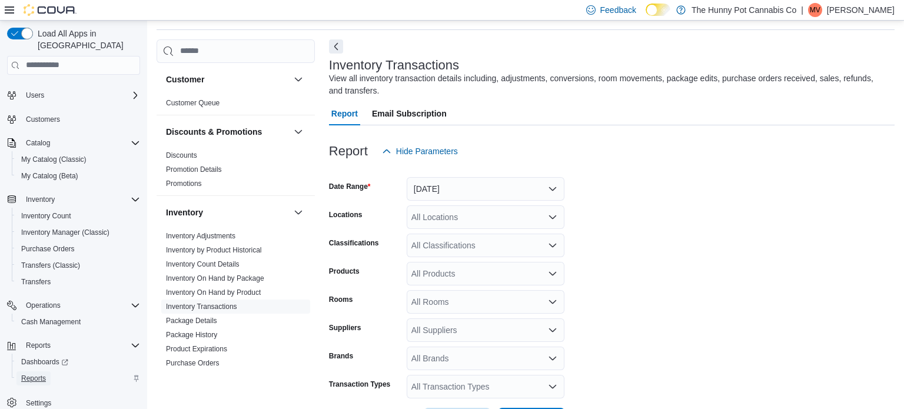
scroll to position [39, 0]
click at [192, 304] on link "Inventory Transactions" at bounding box center [201, 305] width 71 height 8
click at [192, 100] on link "Customer Queue" at bounding box center [193, 102] width 54 height 8
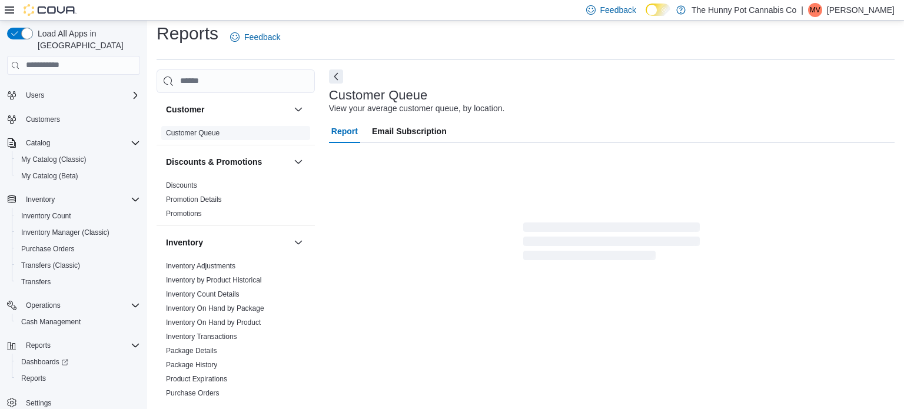
scroll to position [8, 0]
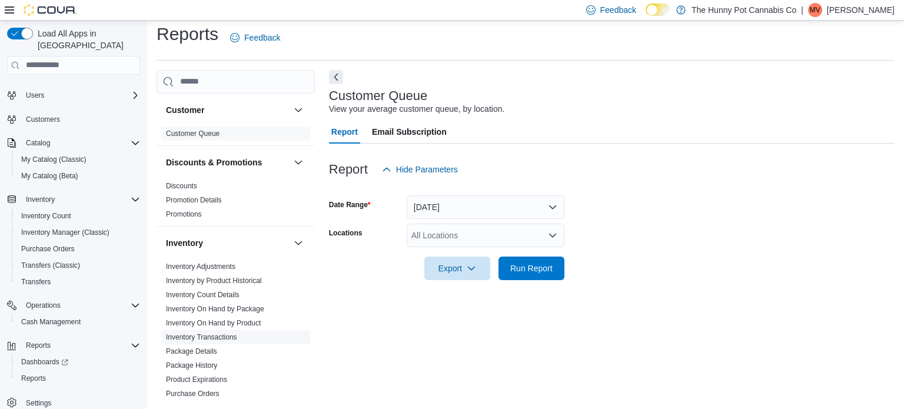
click at [207, 336] on link "Inventory Transactions" at bounding box center [201, 337] width 71 height 8
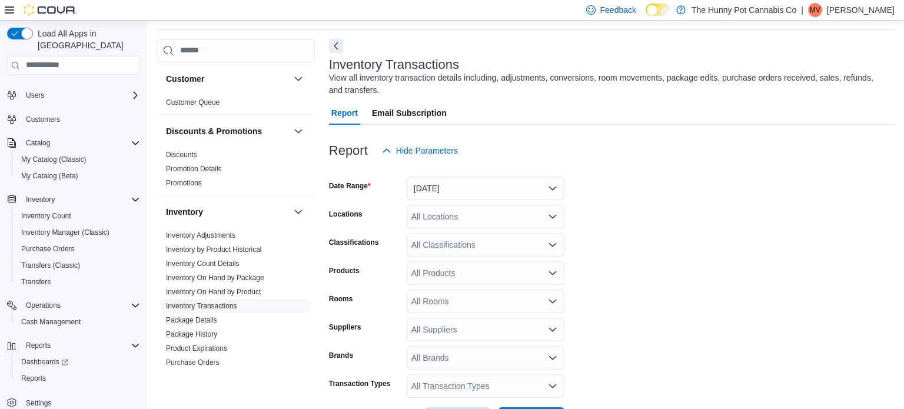
scroll to position [39, 0]
click at [447, 273] on div "All Products" at bounding box center [486, 273] width 158 height 24
click at [426, 276] on div "All Products" at bounding box center [486, 273] width 158 height 24
paste input "**********"
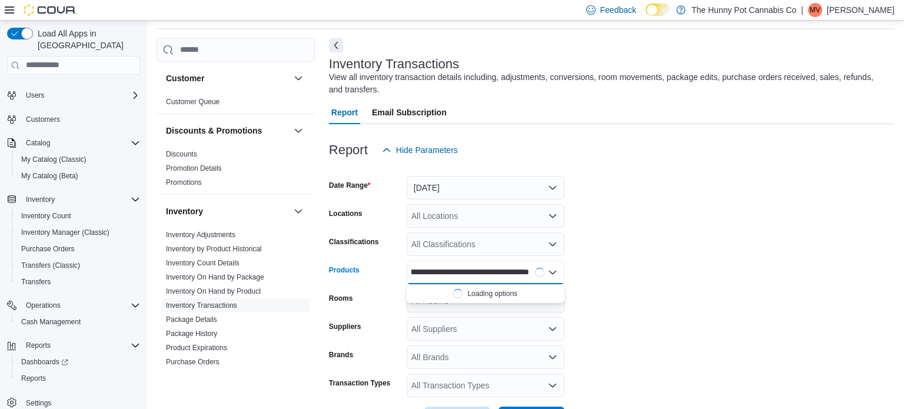
scroll to position [0, 36]
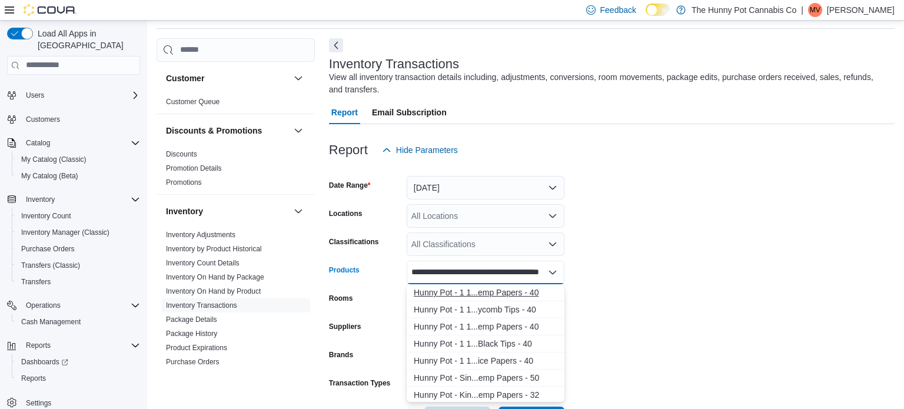
type input "**********"
click at [437, 292] on div "Hunny Pot - 1 1...emp Papers - 40" at bounding box center [486, 293] width 144 height 12
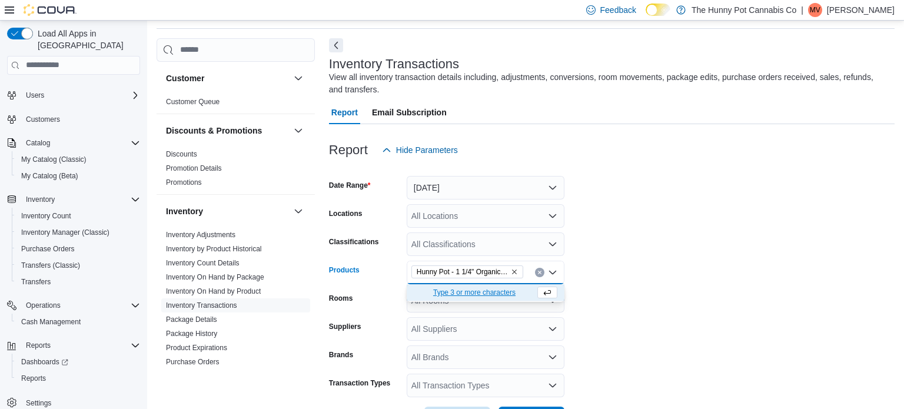
scroll to position [0, 0]
click at [664, 244] on form "Date Range Yesterday Locations All Locations Classifications All Classification…" at bounding box center [612, 296] width 566 height 268
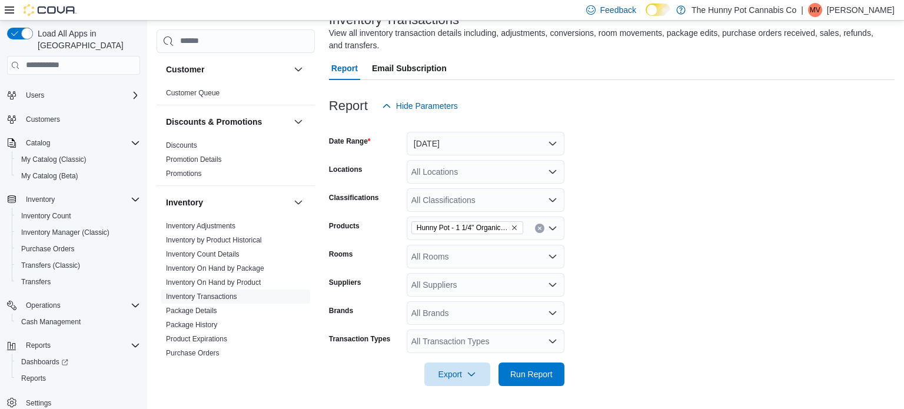
scroll to position [83, 0]
click at [509, 374] on span "Run Report" at bounding box center [531, 374] width 52 height 24
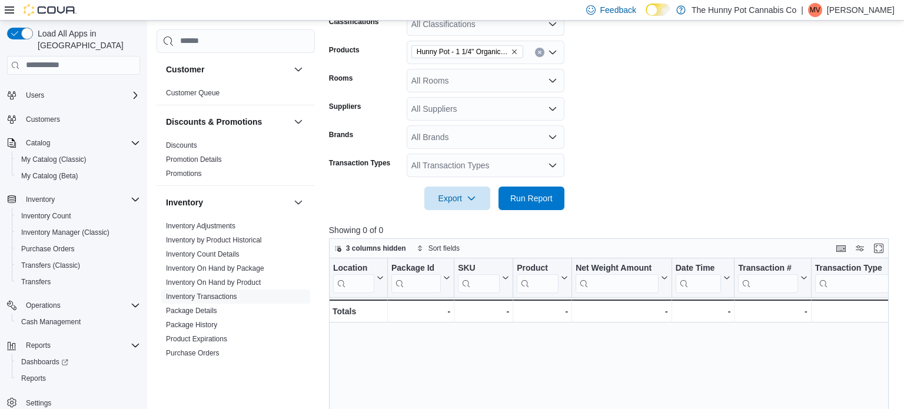
scroll to position [259, 0]
click at [470, 88] on div "All Rooms" at bounding box center [486, 81] width 158 height 24
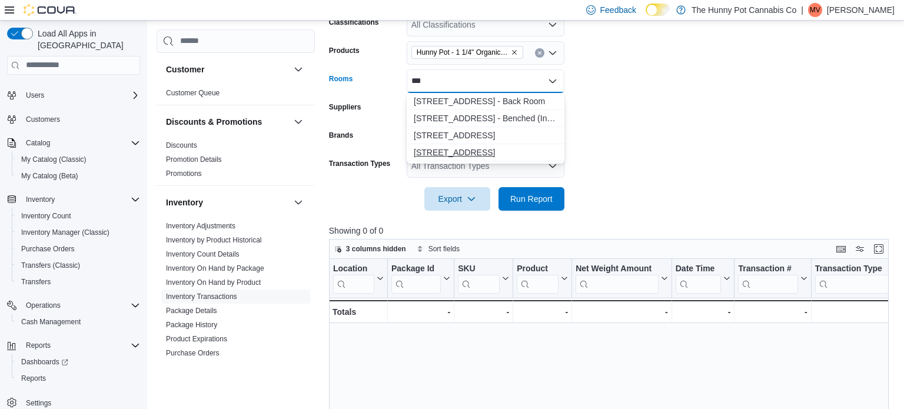
type input "***"
click at [469, 152] on span "334 Wellington Rd - Front Room" at bounding box center [486, 153] width 144 height 12
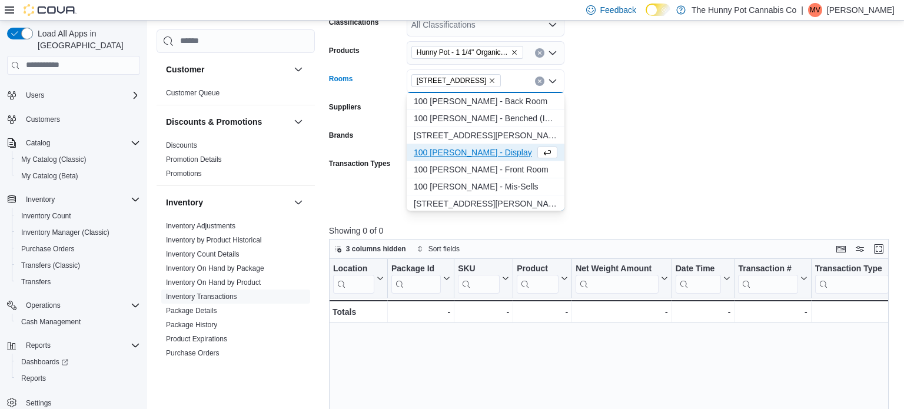
click at [734, 119] on form "Date Range Yesterday Locations All Locations Classifications All Classification…" at bounding box center [612, 76] width 566 height 268
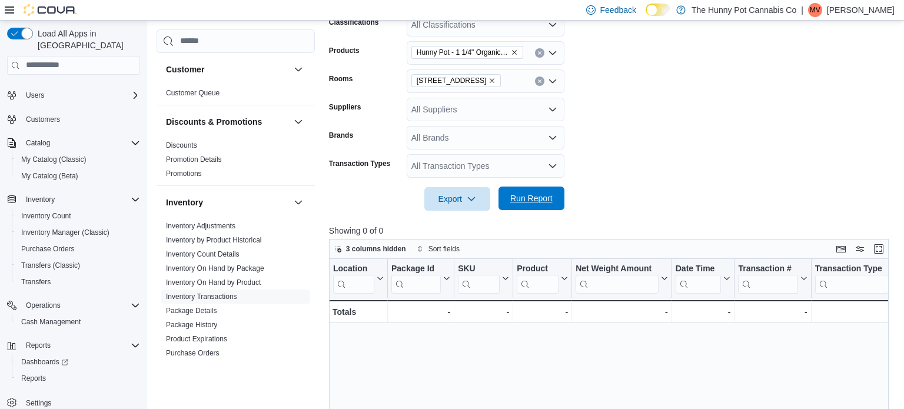
click at [527, 195] on span "Run Report" at bounding box center [531, 198] width 42 height 12
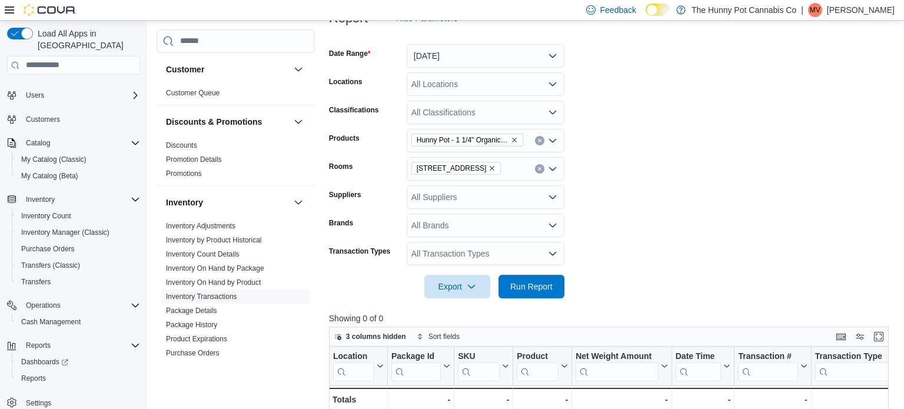
scroll to position [164, 0]
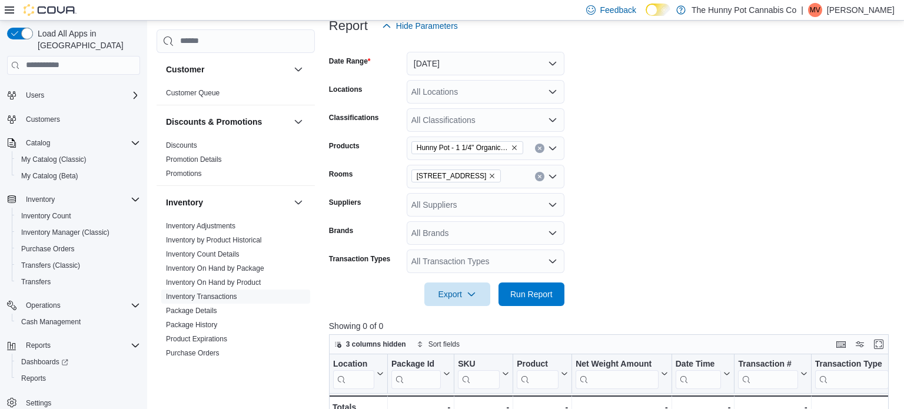
click at [464, 98] on div "All Locations" at bounding box center [486, 92] width 158 height 24
type input "***"
click at [467, 112] on span "334 Wellington Rd" at bounding box center [478, 112] width 81 height 12
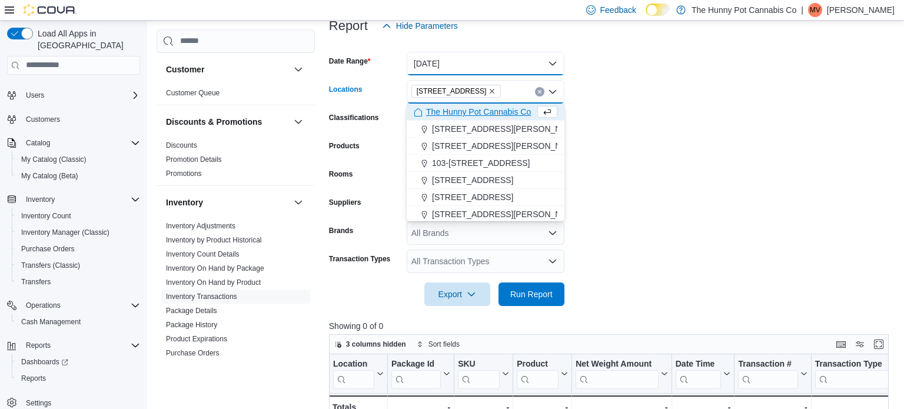
click at [555, 62] on button "Yesterday" at bounding box center [486, 64] width 158 height 24
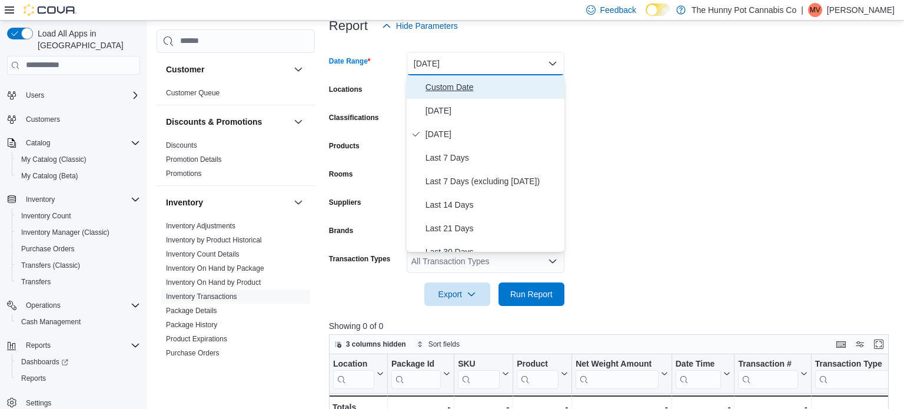
click at [498, 83] on span "Custom Date" at bounding box center [492, 87] width 134 height 14
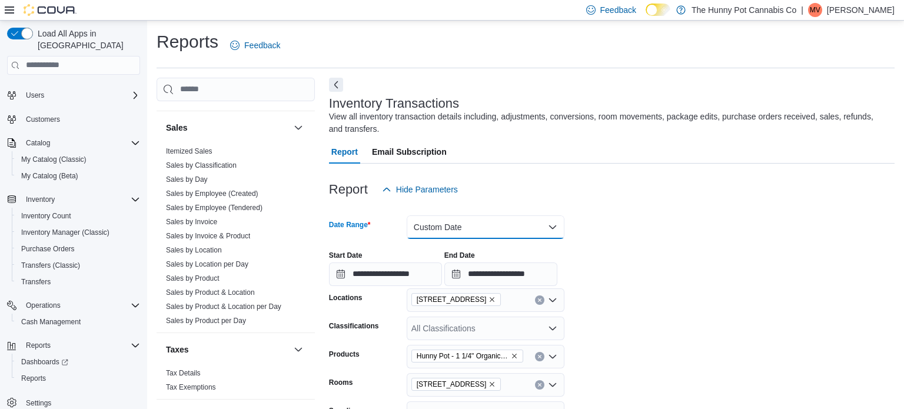
scroll to position [569, 0]
click at [204, 274] on link "Sales by Product" at bounding box center [193, 278] width 54 height 8
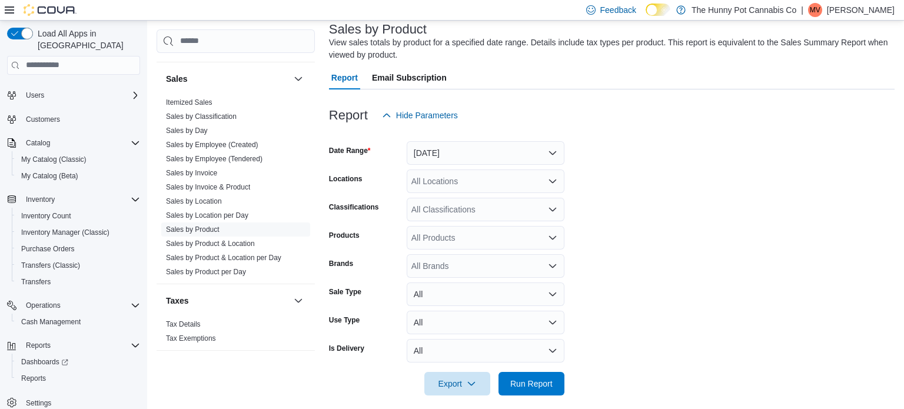
scroll to position [84, 0]
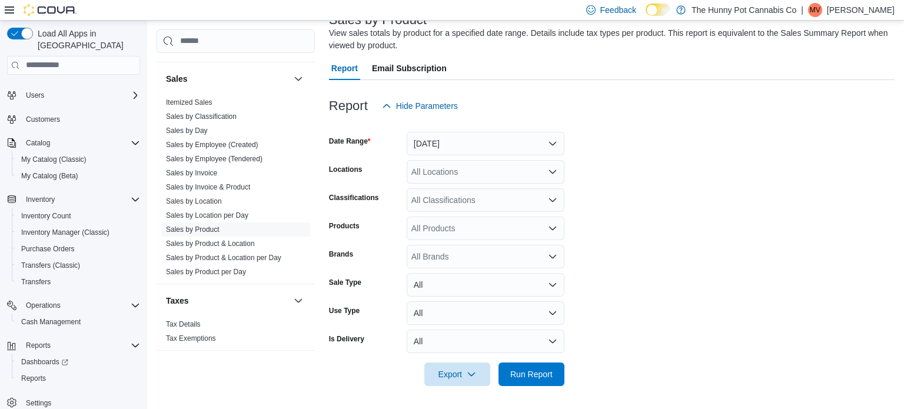
click at [481, 172] on div "All Locations" at bounding box center [486, 172] width 158 height 24
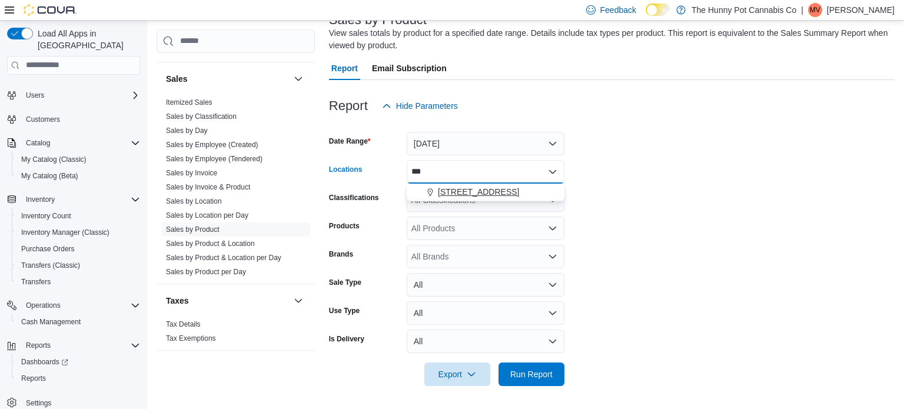
type input "***"
click at [485, 187] on span "334 Wellington Rd" at bounding box center [478, 192] width 81 height 12
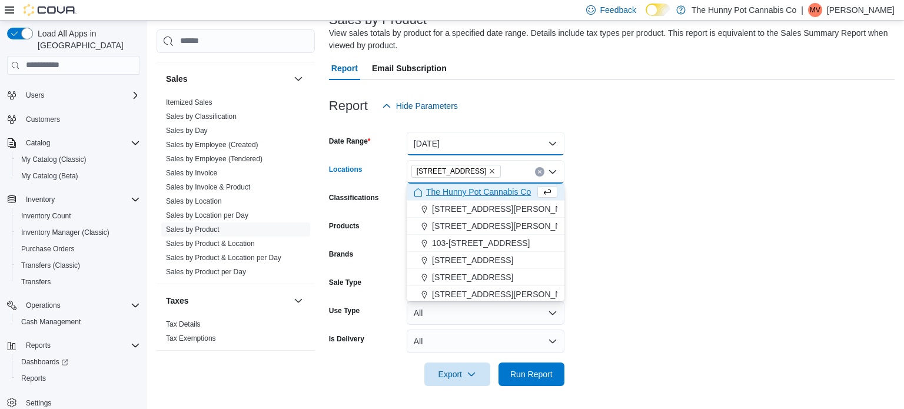
click at [488, 153] on button "Yesterday" at bounding box center [486, 144] width 158 height 24
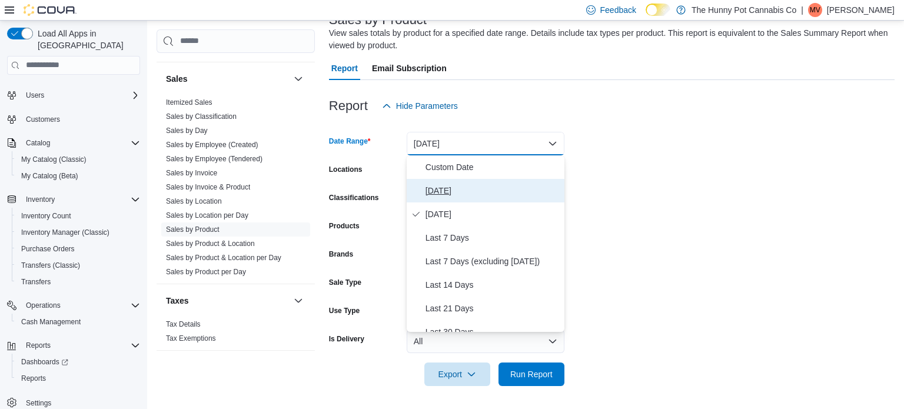
click at [454, 195] on span "Today" at bounding box center [492, 191] width 134 height 14
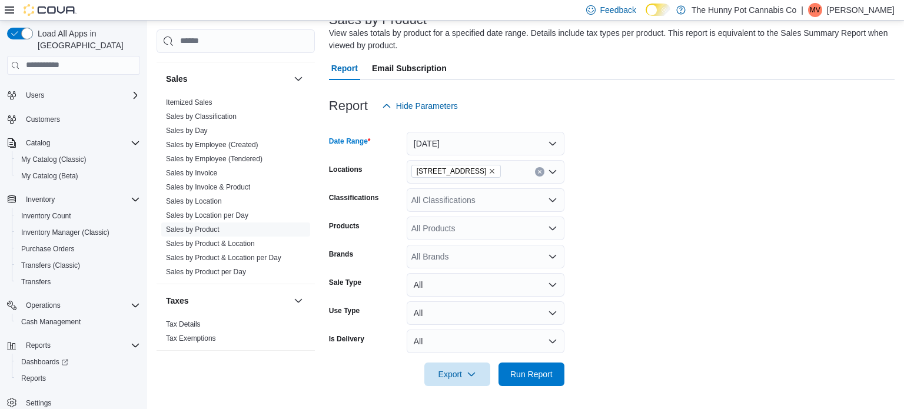
click at [597, 201] on form "Date Range Today Locations 334 Wellington Rd Classifications All Classification…" at bounding box center [612, 252] width 566 height 268
click at [459, 228] on div "All Products" at bounding box center [486, 229] width 158 height 24
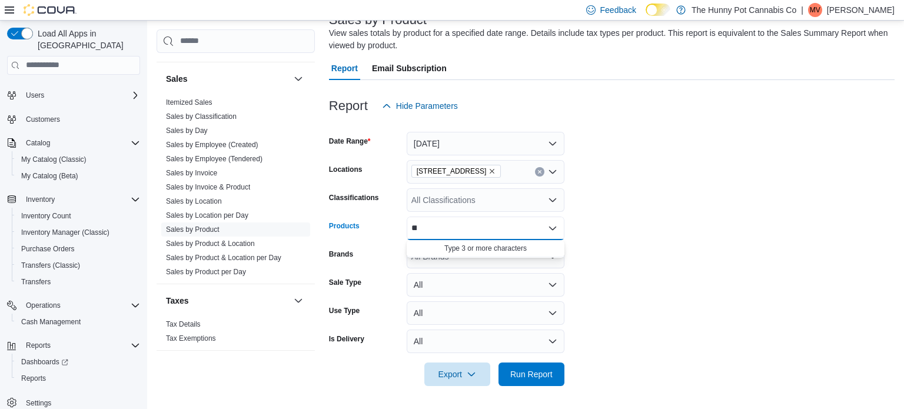
type input "*"
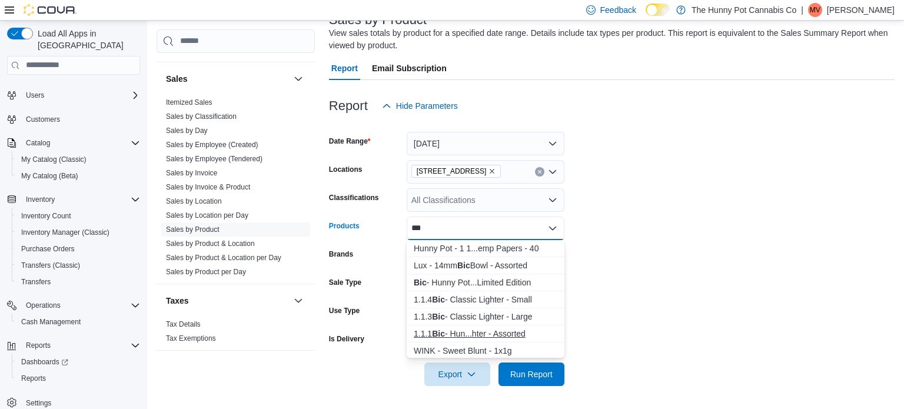
type input "***"
click at [465, 329] on div "1.1.1 Bic - Hun...hter - Assorted" at bounding box center [486, 334] width 144 height 12
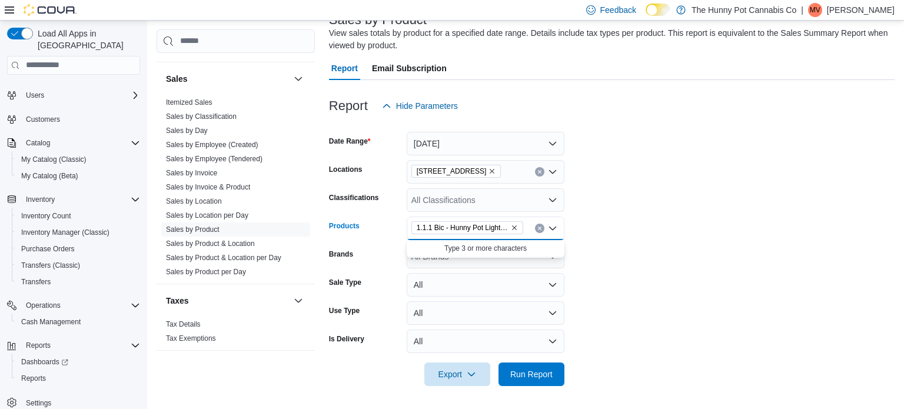
click at [628, 229] on form "Date Range Today Locations 334 Wellington Rd Classifications All Classification…" at bounding box center [612, 252] width 566 height 268
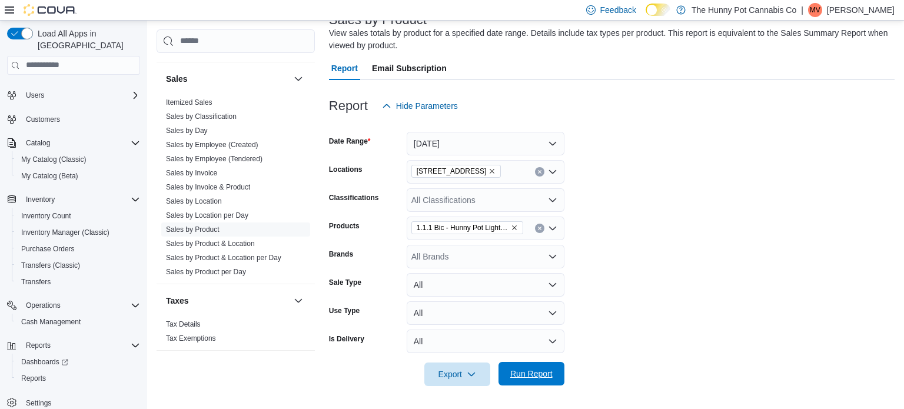
click at [543, 369] on span "Run Report" at bounding box center [531, 374] width 42 height 12
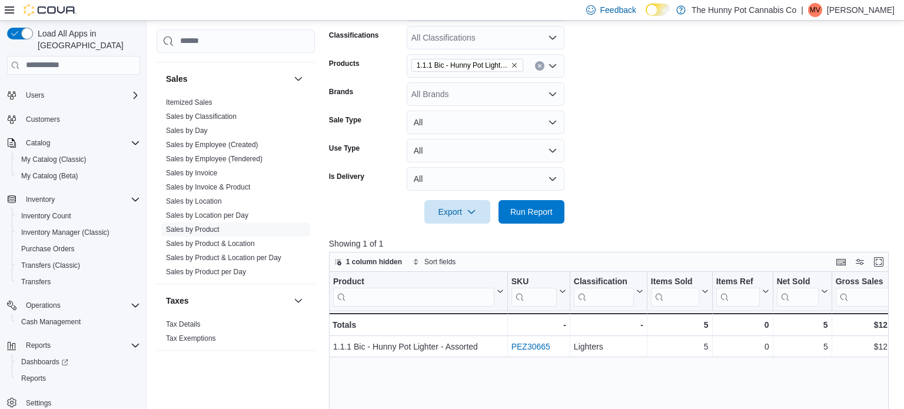
scroll to position [248, 0]
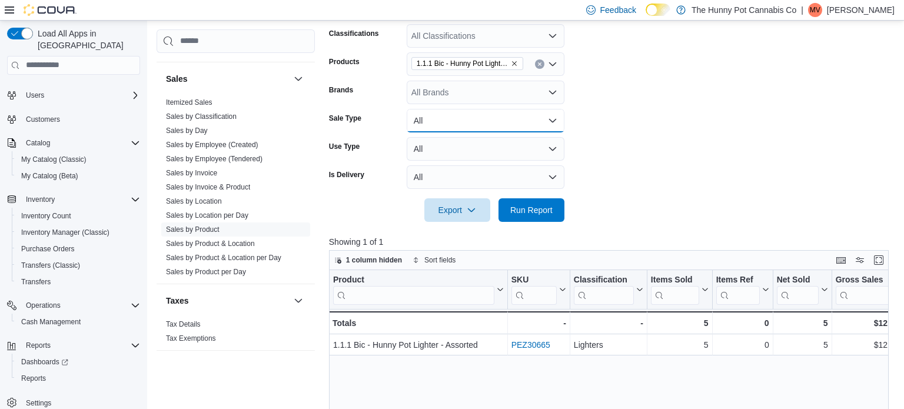
click at [542, 112] on button "All" at bounding box center [486, 121] width 158 height 24
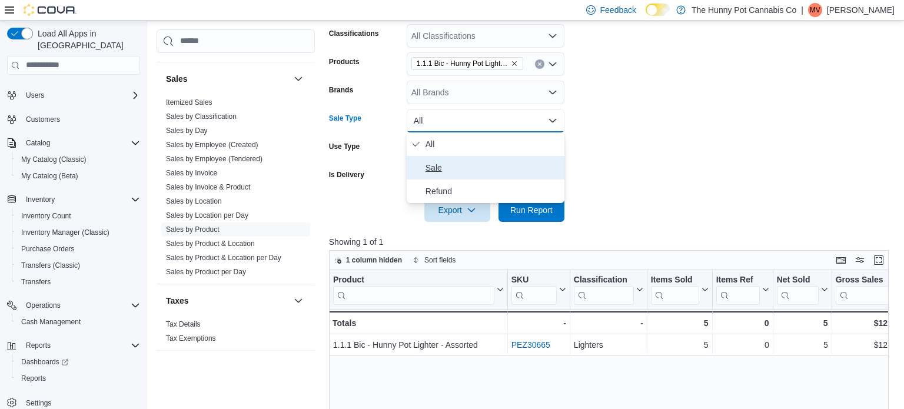
click at [487, 169] on span "Sale" at bounding box center [492, 168] width 134 height 14
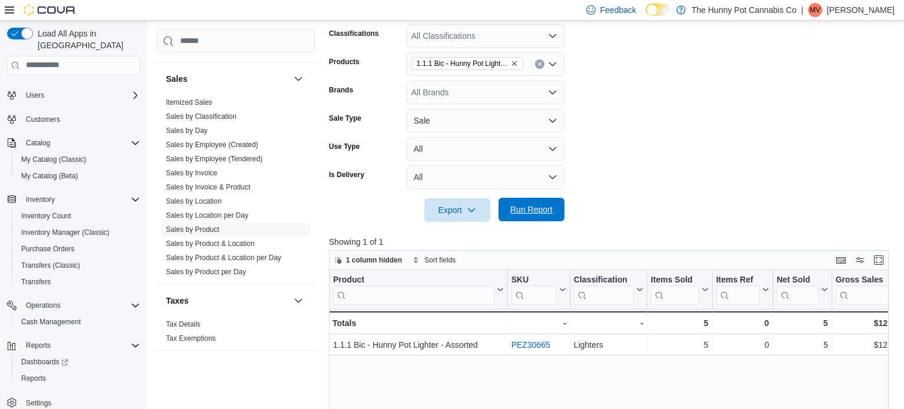
click at [523, 201] on span "Run Report" at bounding box center [531, 210] width 52 height 24
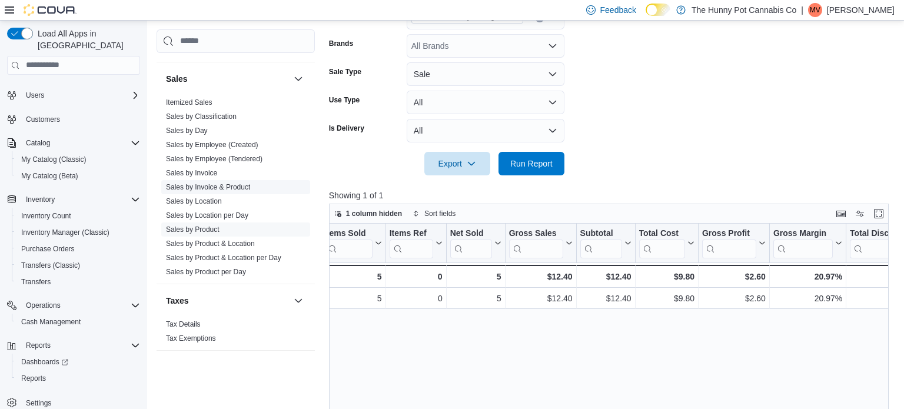
scroll to position [570, 0]
click at [192, 172] on link "Sales by Invoice" at bounding box center [191, 172] width 51 height 8
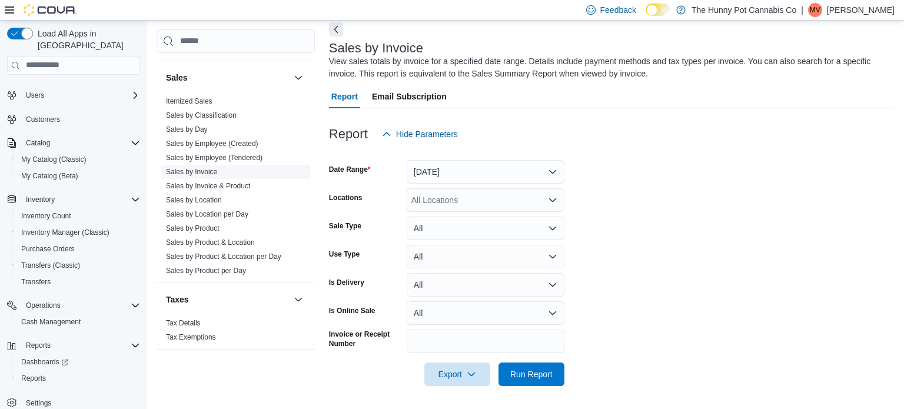
scroll to position [39, 0]
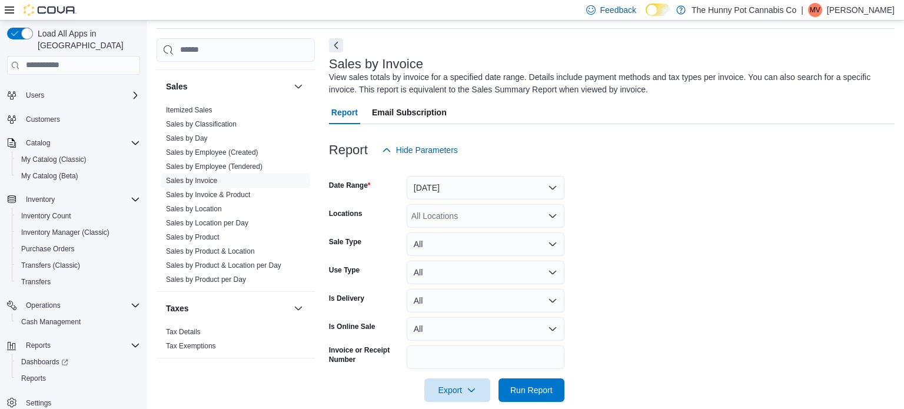
click at [504, 219] on div "All Locations" at bounding box center [486, 216] width 158 height 24
type input "***"
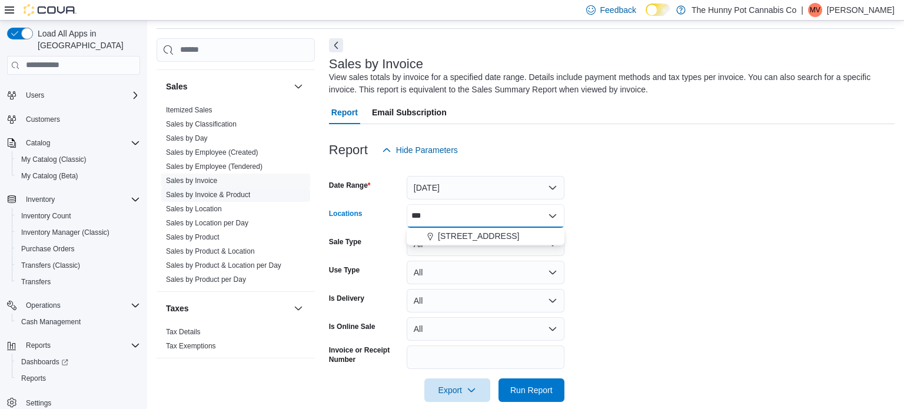
click at [205, 195] on link "Sales by Invoice & Product" at bounding box center [208, 195] width 84 height 8
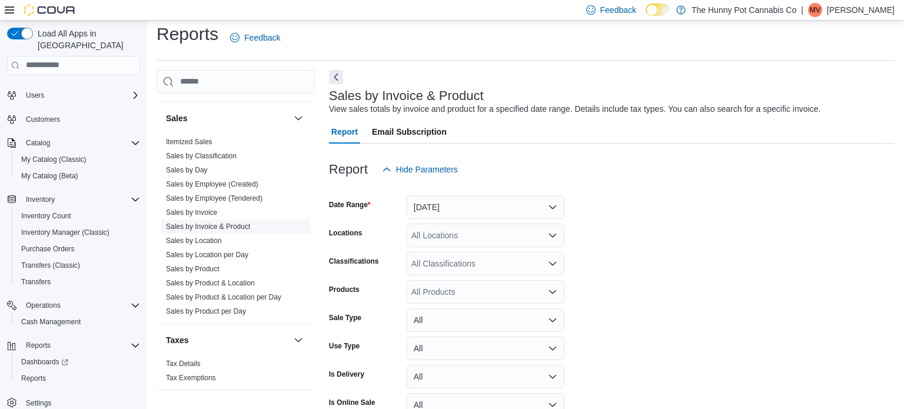
scroll to position [27, 0]
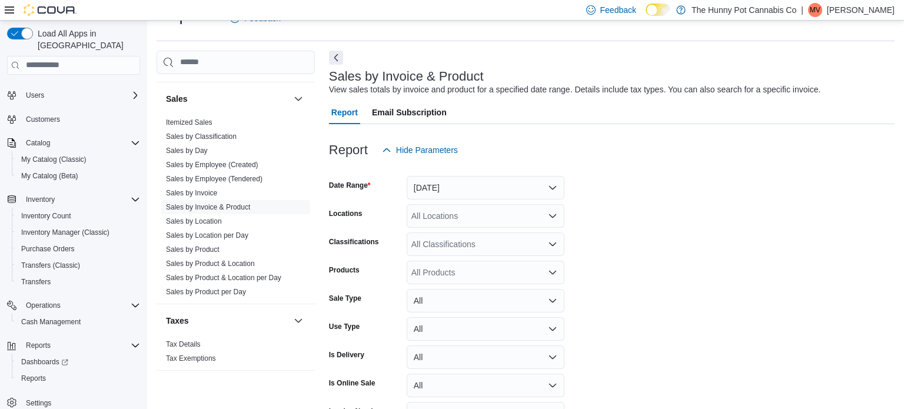
click at [416, 217] on div "All Locations" at bounding box center [486, 216] width 158 height 24
type input "***"
click at [455, 231] on span "334 Wellington Rd" at bounding box center [478, 236] width 81 height 12
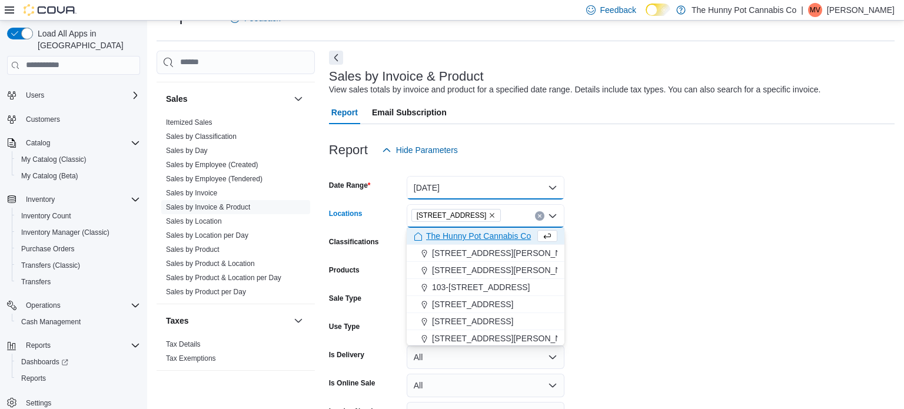
click at [539, 191] on button "Yesterday" at bounding box center [486, 188] width 158 height 24
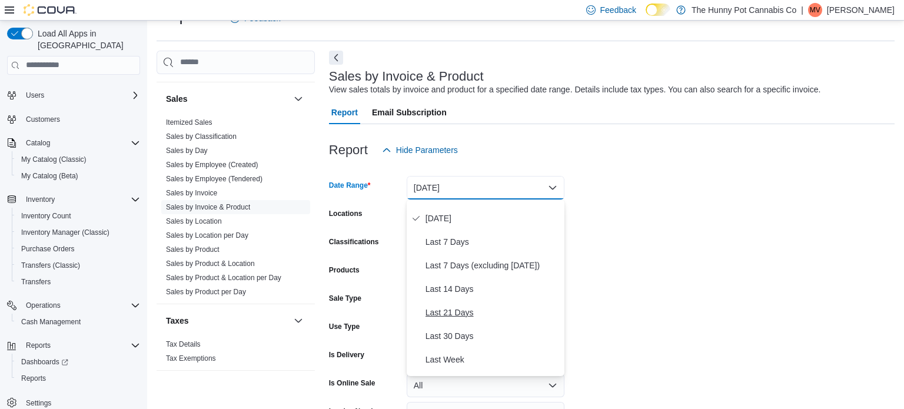
scroll to position [42, 0]
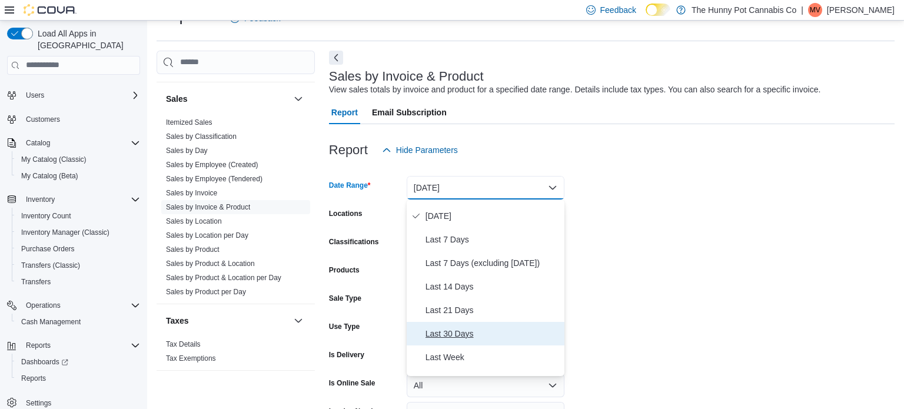
click at [438, 341] on button "Last 30 Days" at bounding box center [486, 334] width 158 height 24
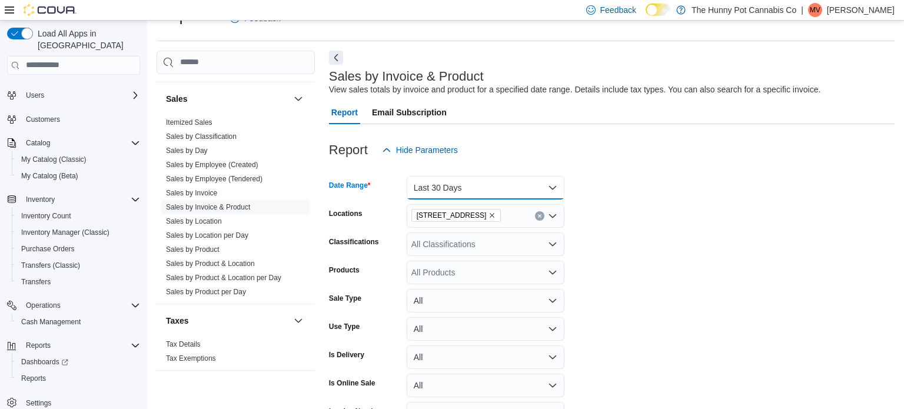
scroll to position [38, 0]
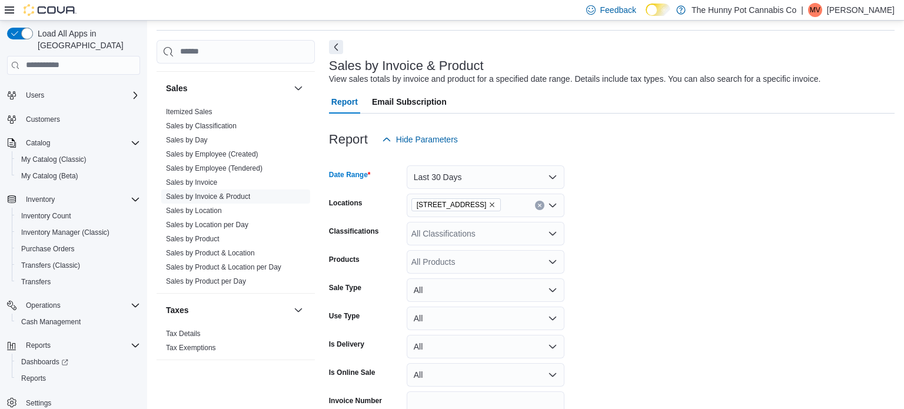
click at [497, 268] on div "All Products" at bounding box center [486, 262] width 158 height 24
click at [445, 257] on div "All Products" at bounding box center [486, 262] width 158 height 24
paste input "********"
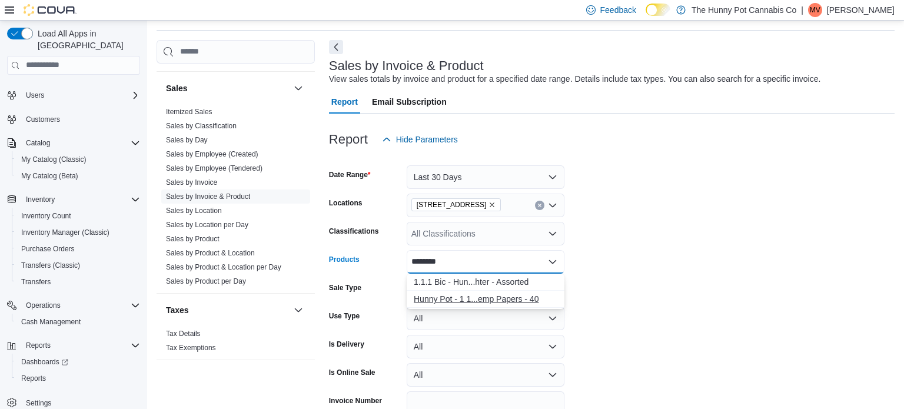
type input "********"
click at [450, 296] on div "Hunny Pot - 1 1...emp Papers - 40" at bounding box center [486, 299] width 144 height 12
click at [691, 280] on form "Date Range Last 30 Days Locations 334 Wellington Rd Classifications All Classif…" at bounding box center [612, 299] width 566 height 297
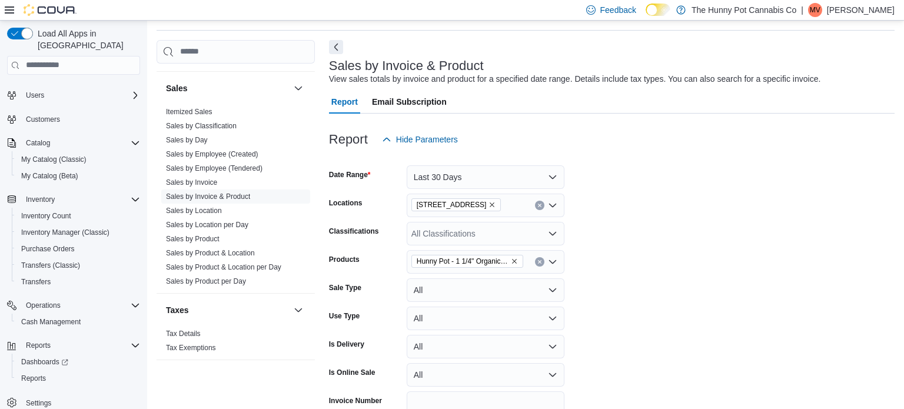
scroll to position [99, 0]
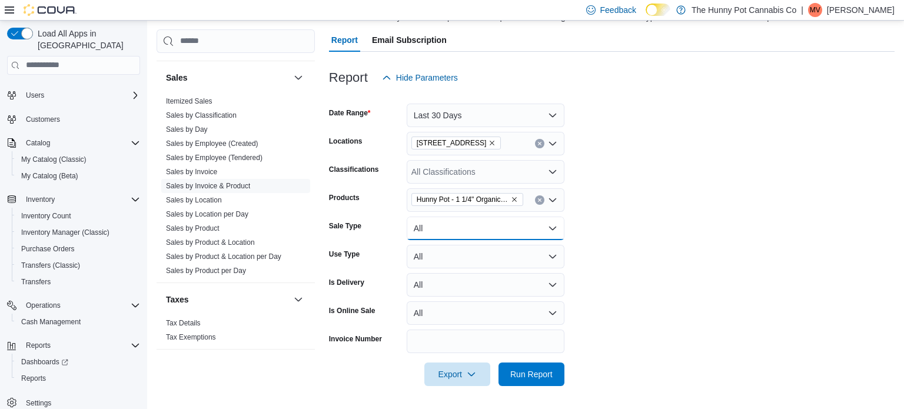
click at [503, 232] on button "All" at bounding box center [486, 229] width 158 height 24
click at [457, 281] on span "Sale" at bounding box center [492, 275] width 134 height 14
click at [621, 285] on form "Date Range Last 30 Days Locations 334 Wellington Rd Classifications All Classif…" at bounding box center [612, 237] width 566 height 297
click at [525, 371] on span "Run Report" at bounding box center [531, 374] width 42 height 12
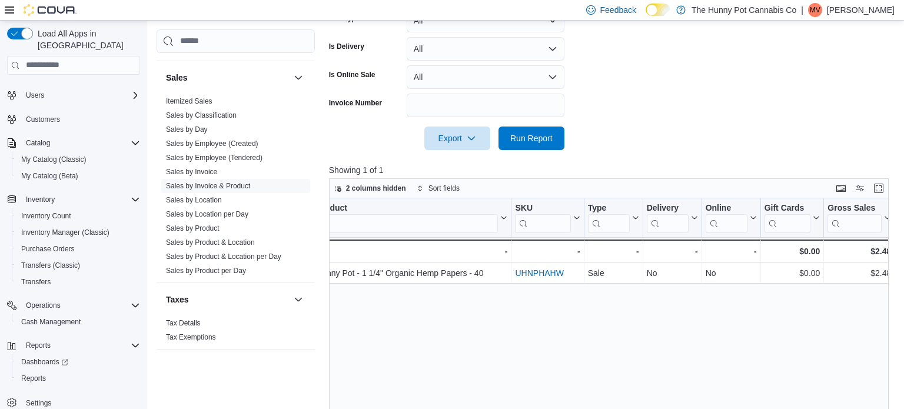
scroll to position [0, 539]
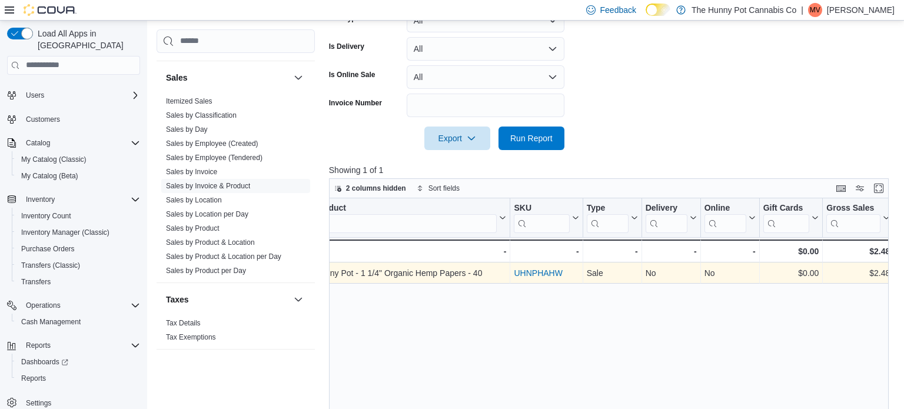
click at [512, 272] on div "UHNPHAHW - SKU URL, column 8, row 1" at bounding box center [546, 272] width 72 height 21
click at [522, 270] on link "UHNPHAHW" at bounding box center [538, 272] width 48 height 9
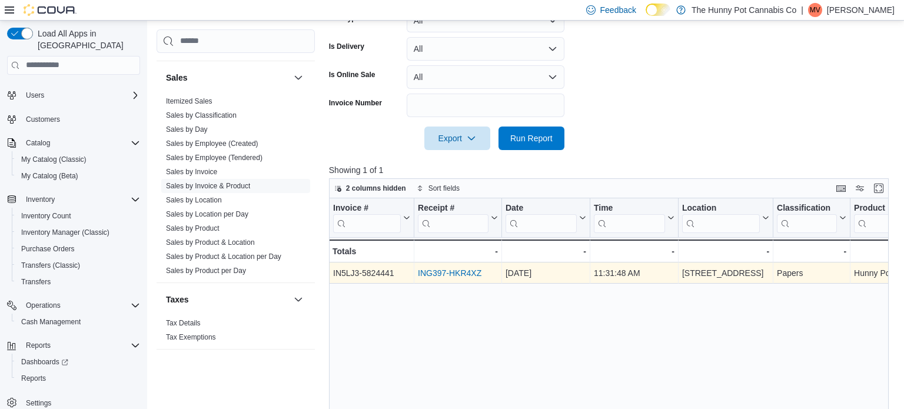
scroll to position [0, 0]
click at [448, 269] on link "ING397-HKR4XZ" at bounding box center [450, 272] width 64 height 9
